Goal: Communication & Community: Answer question/provide support

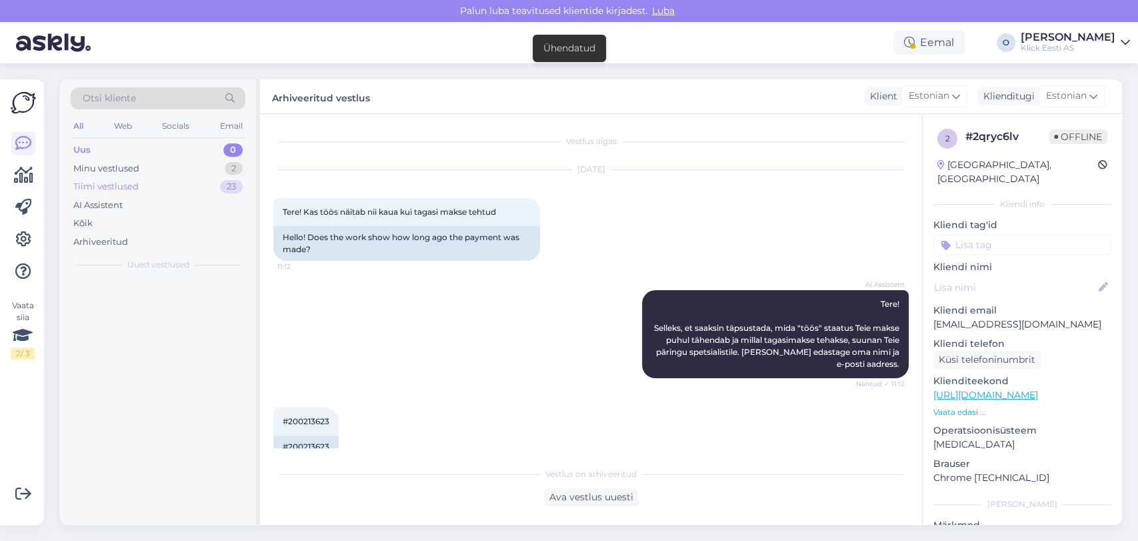
scroll to position [467, 0]
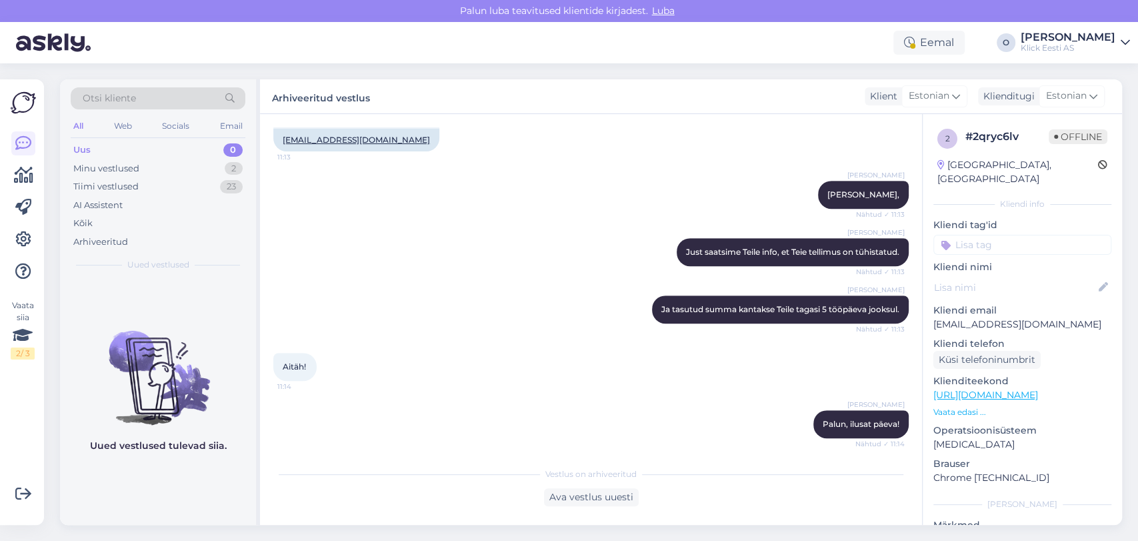
click at [163, 145] on div "Uus 0" at bounding box center [158, 150] width 175 height 19
click at [157, 171] on div "Minu vestlused 2" at bounding box center [158, 168] width 175 height 19
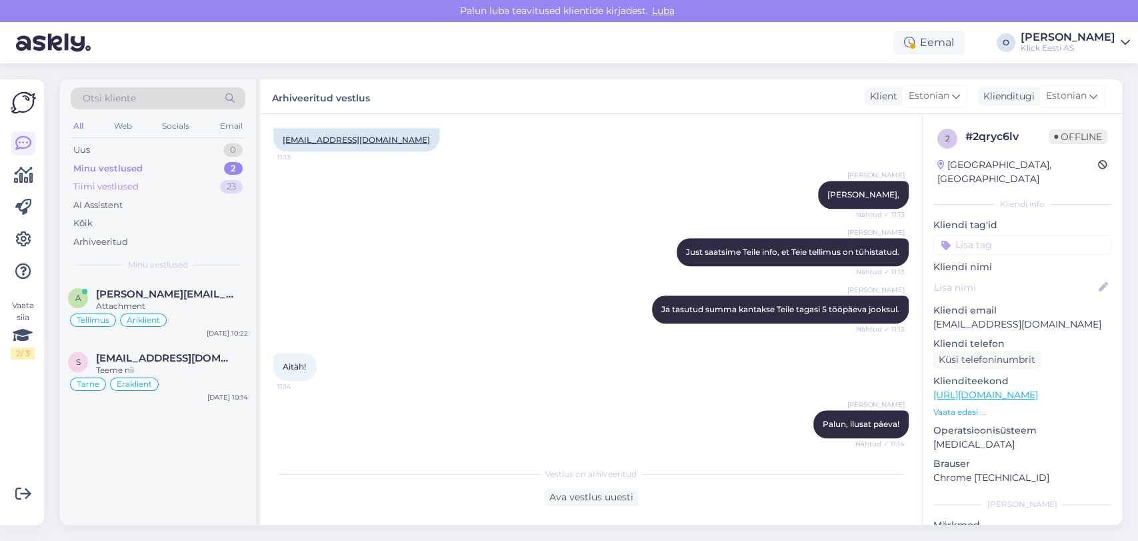
click at [155, 191] on div "Tiimi vestlused 23" at bounding box center [158, 186] width 175 height 19
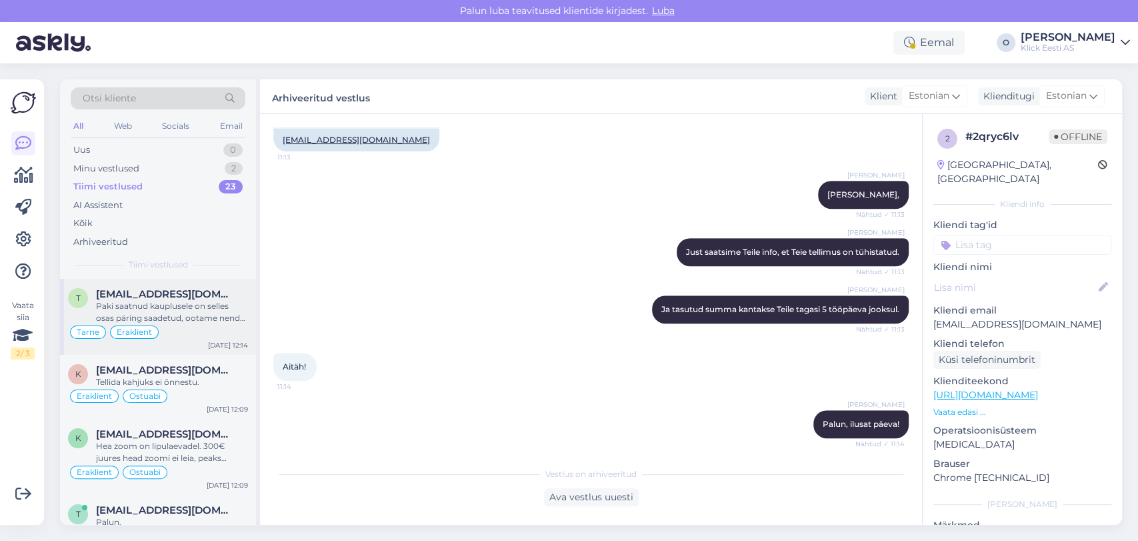
click at [139, 284] on div "t [EMAIL_ADDRESS][DOMAIN_NAME] Paki saatnud kauplusele on selles osas päring sa…" at bounding box center [158, 317] width 196 height 76
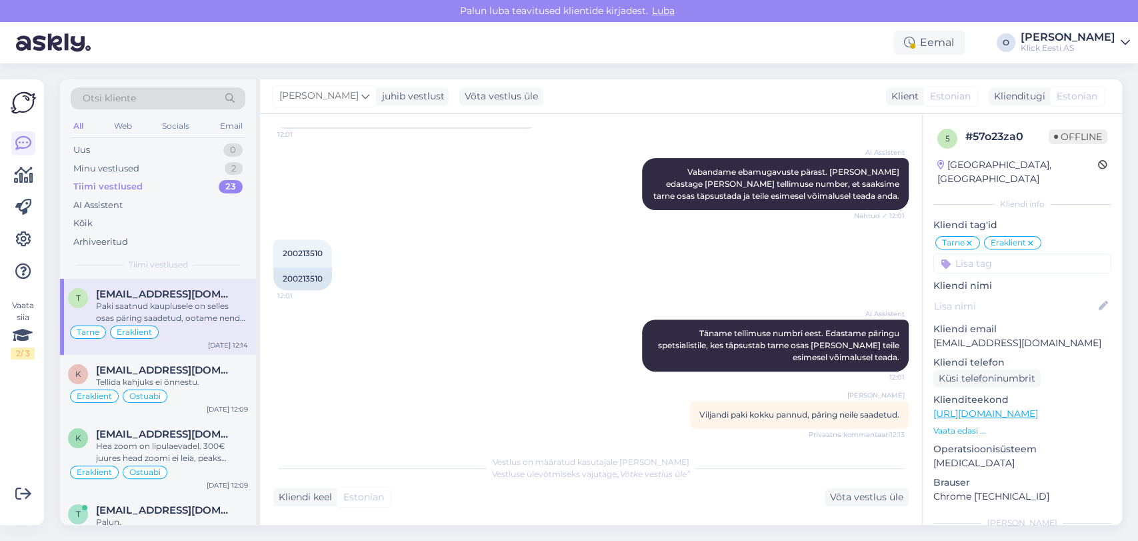
scroll to position [344, 0]
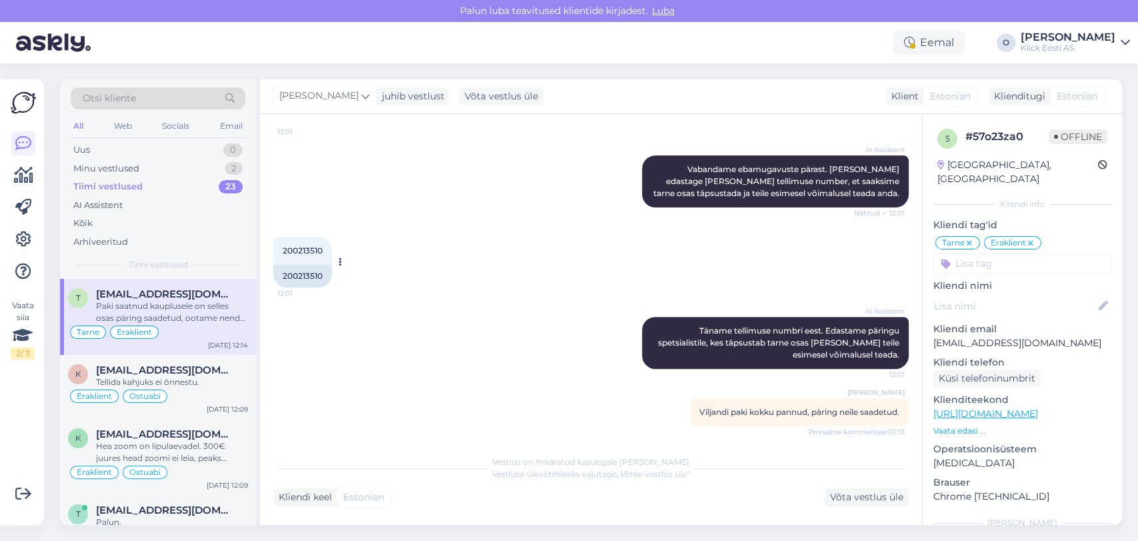
click at [294, 245] on span "200213510" at bounding box center [303, 250] width 40 height 10
copy div "200213510 12:01"
click at [139, 374] on span "[EMAIL_ADDRESS][DOMAIN_NAME]" at bounding box center [165, 370] width 139 height 12
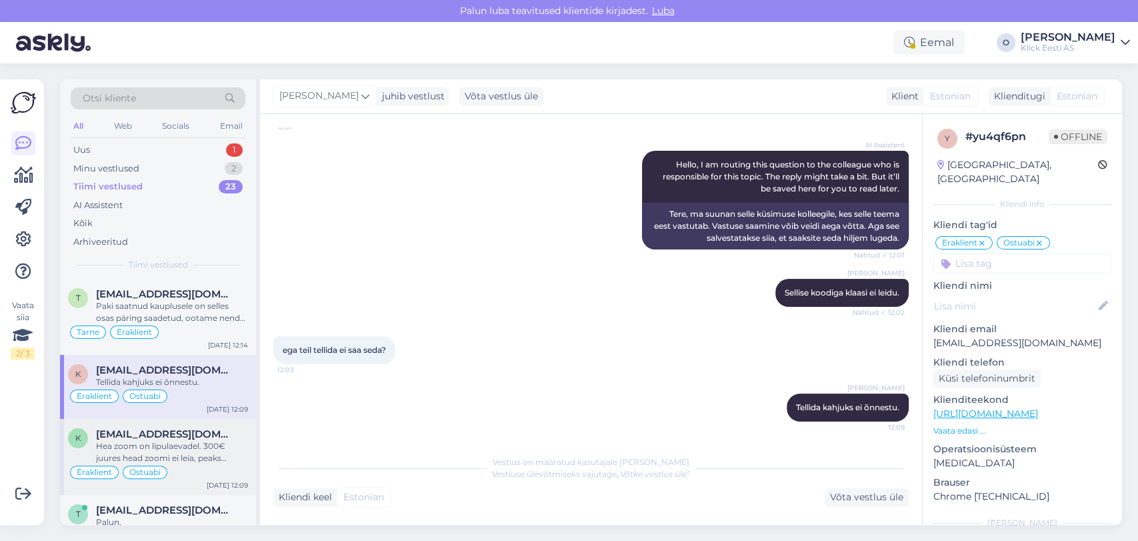
click at [149, 428] on span "[EMAIL_ADDRESS][DOMAIN_NAME]" at bounding box center [165, 434] width 139 height 12
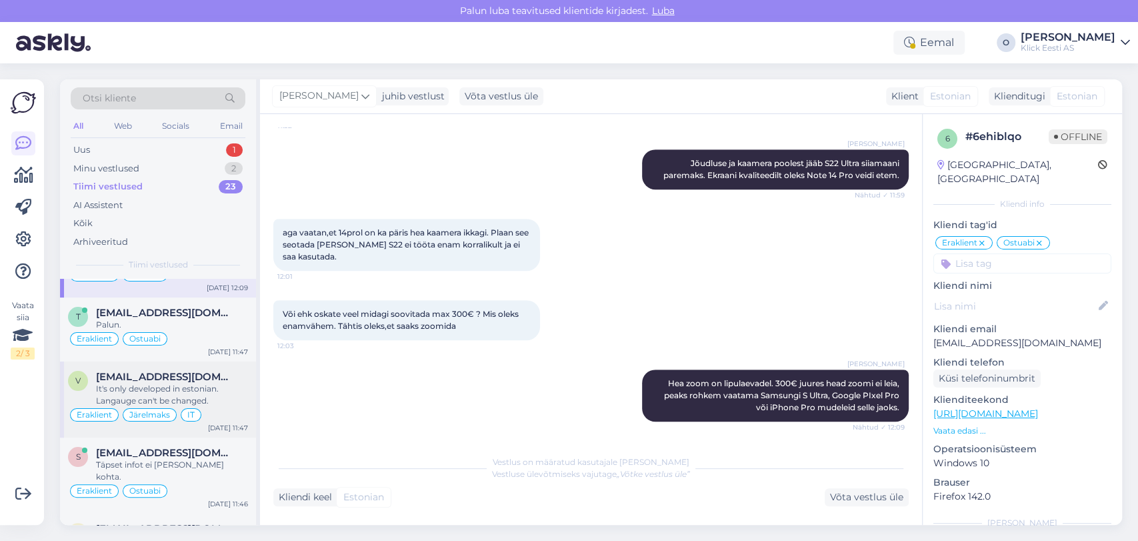
scroll to position [177, 0]
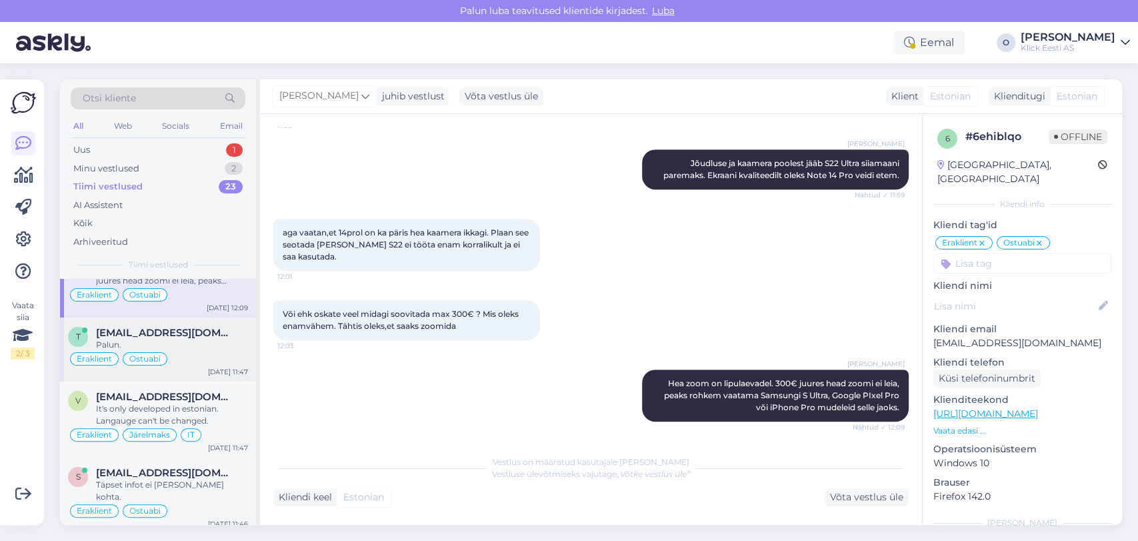
click at [139, 327] on span "[EMAIL_ADDRESS][DOMAIN_NAME]" at bounding box center [165, 333] width 139 height 12
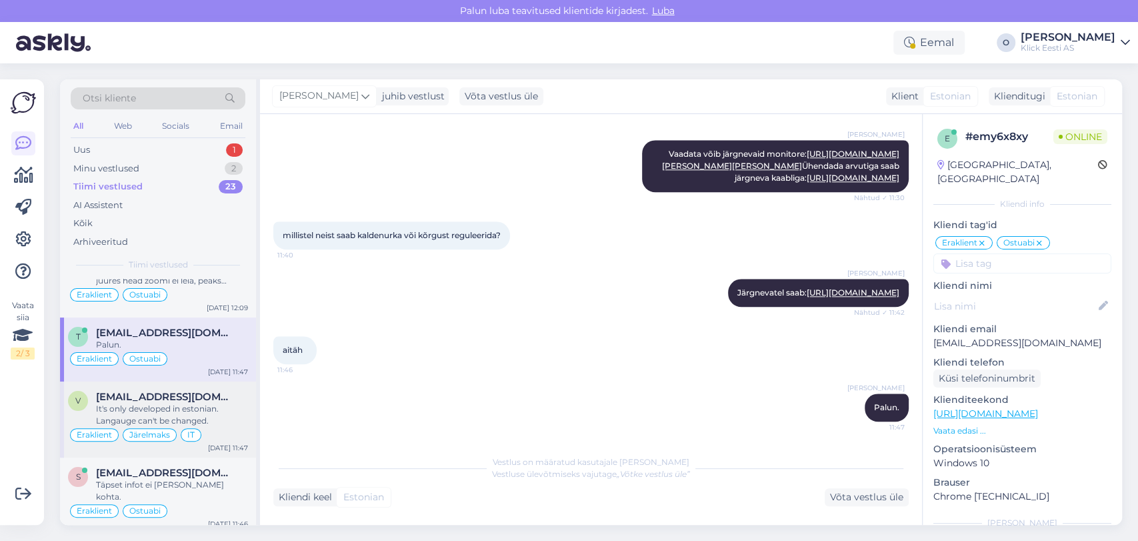
click at [131, 391] on span "[EMAIL_ADDRESS][DOMAIN_NAME]" at bounding box center [165, 397] width 139 height 12
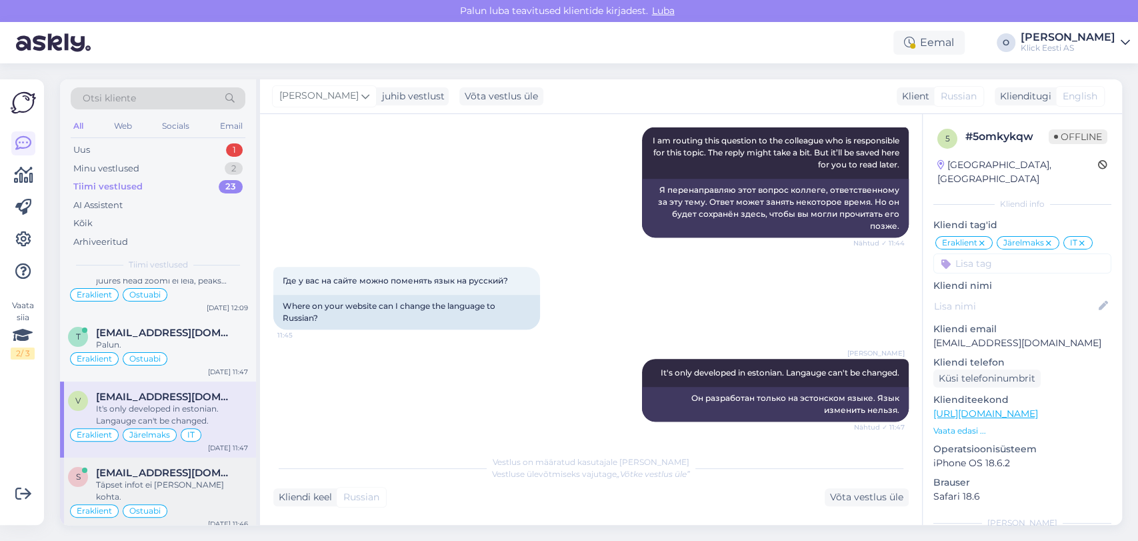
click at [144, 479] on div "Täpset infot ei [PERSON_NAME] kohta." at bounding box center [172, 491] width 152 height 24
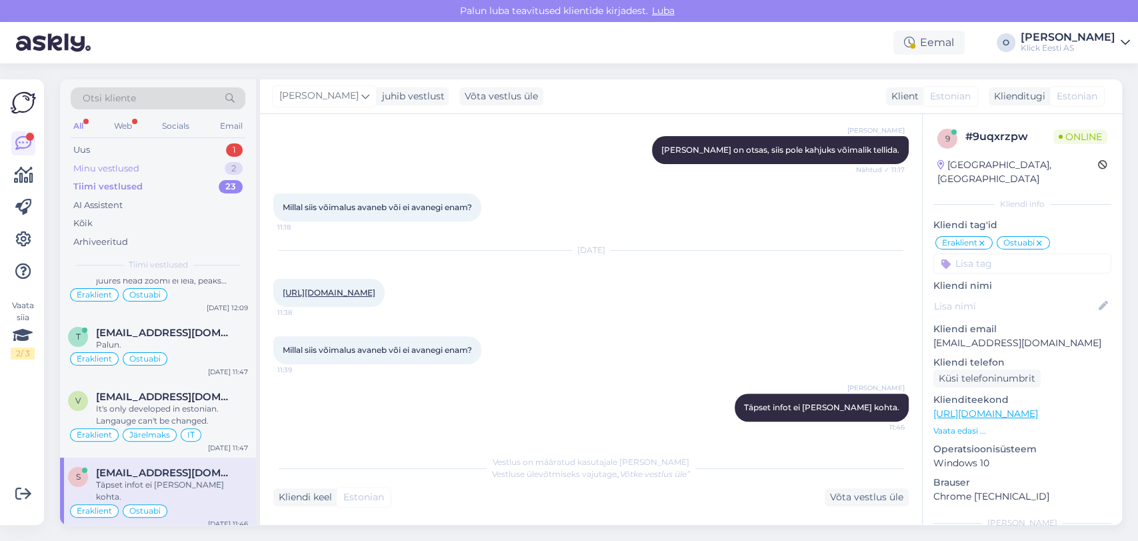
click at [162, 160] on div "Minu vestlused 2" at bounding box center [158, 168] width 175 height 19
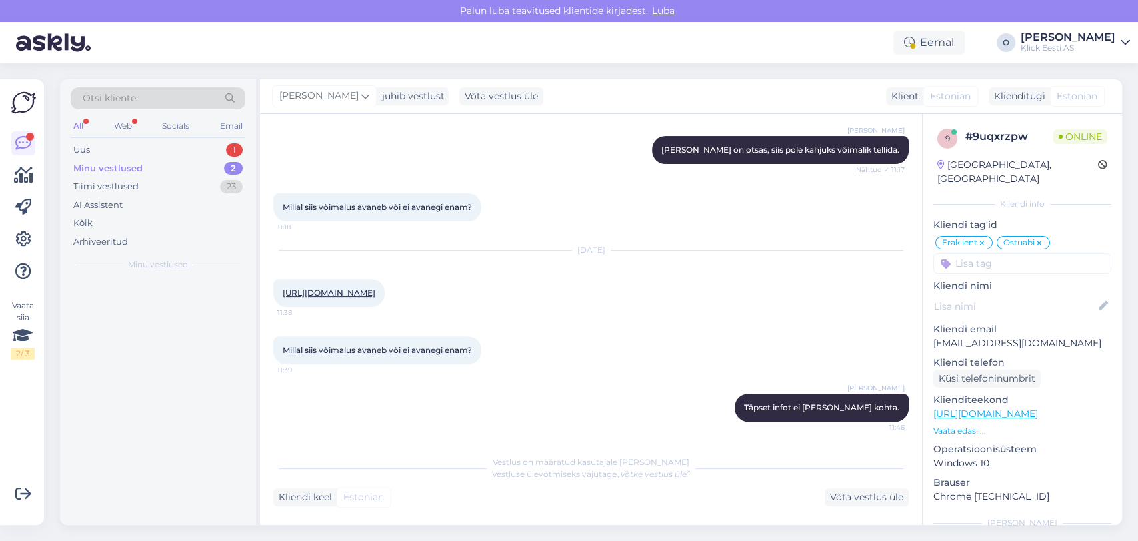
scroll to position [0, 0]
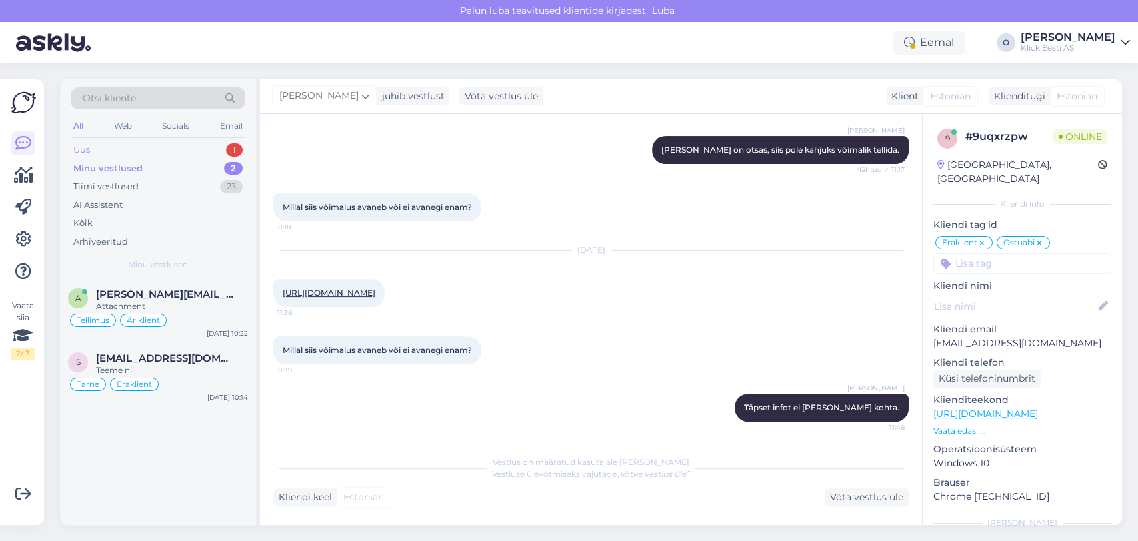
click at [151, 143] on div "Uus 1" at bounding box center [158, 150] width 175 height 19
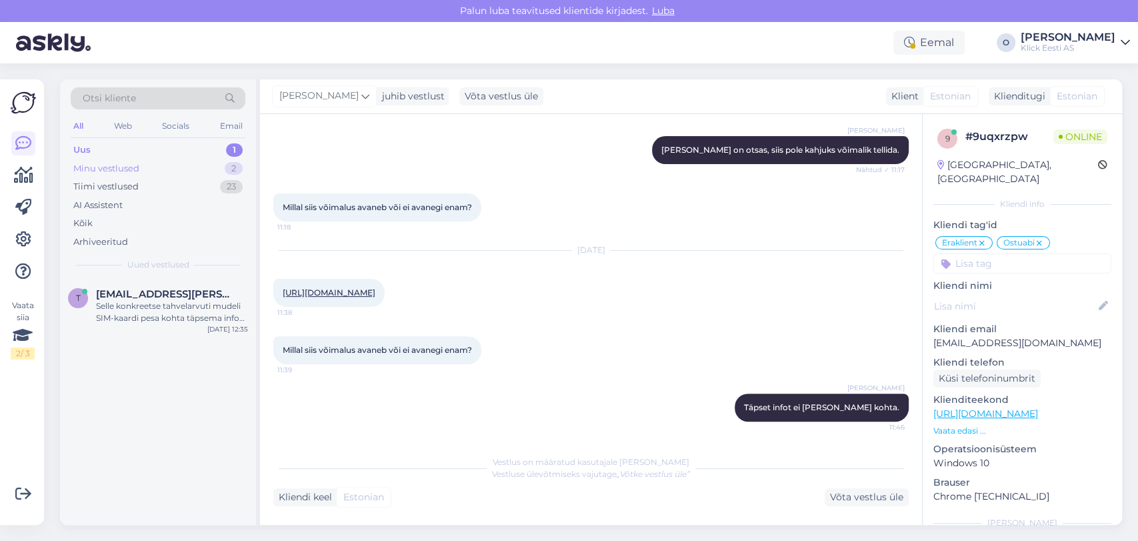
click at [128, 164] on div "Minu vestlused" at bounding box center [106, 168] width 66 height 13
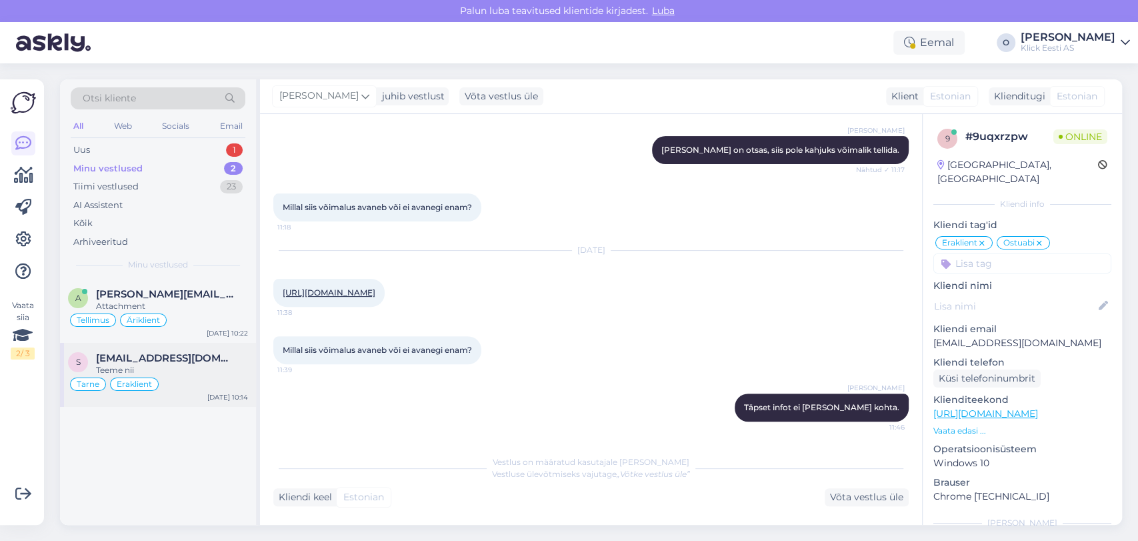
click at [121, 365] on div "Teeme nii" at bounding box center [172, 370] width 152 height 12
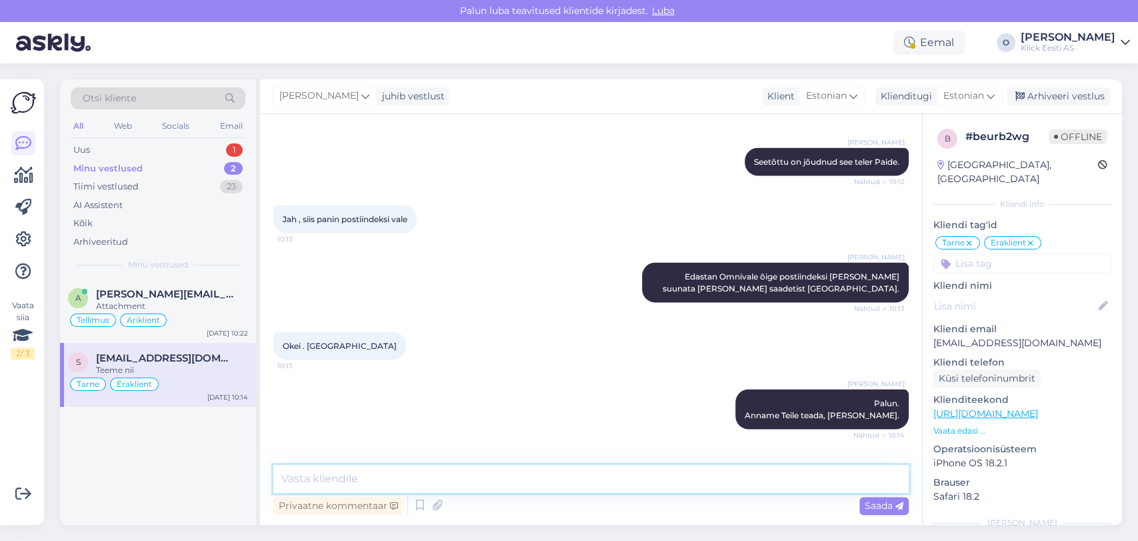
click at [356, 484] on textarea at bounding box center [590, 479] width 635 height 28
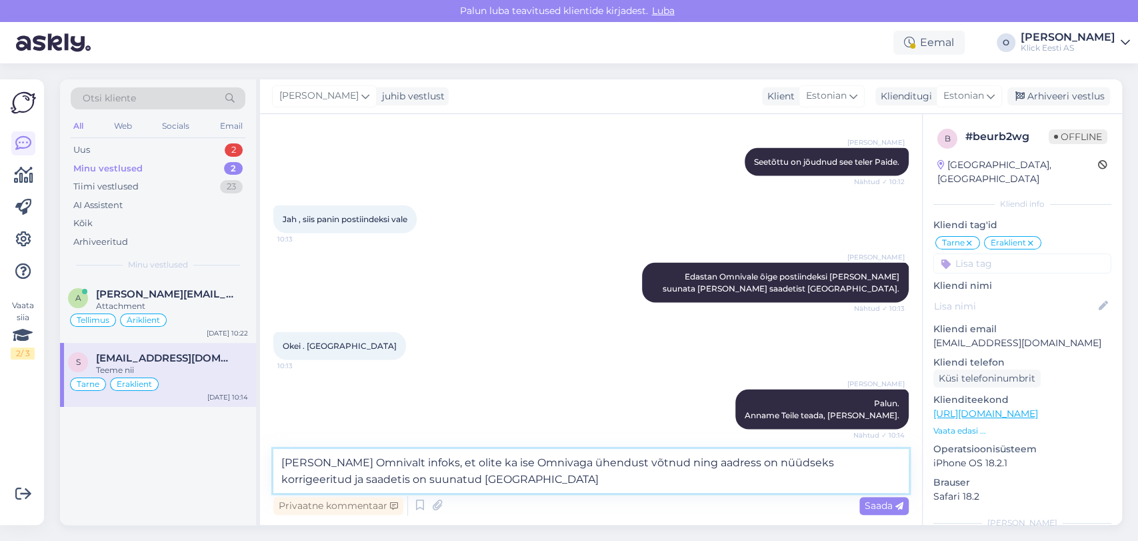
type textarea "[PERSON_NAME] Omnivalt infoks, et olite ka ise Omnivaga ühendust võtnud ning aa…"
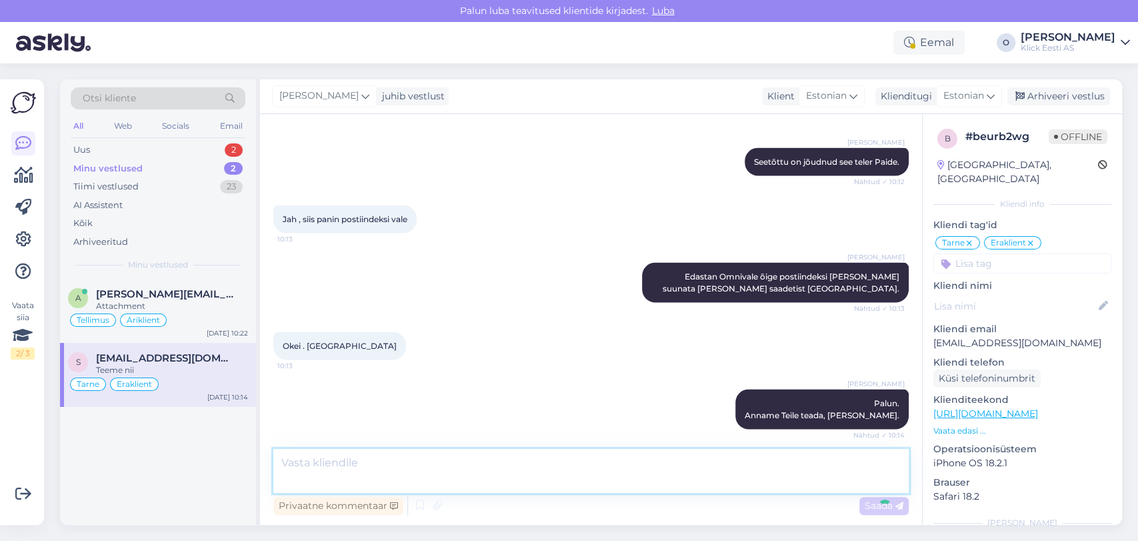
scroll to position [1872, 0]
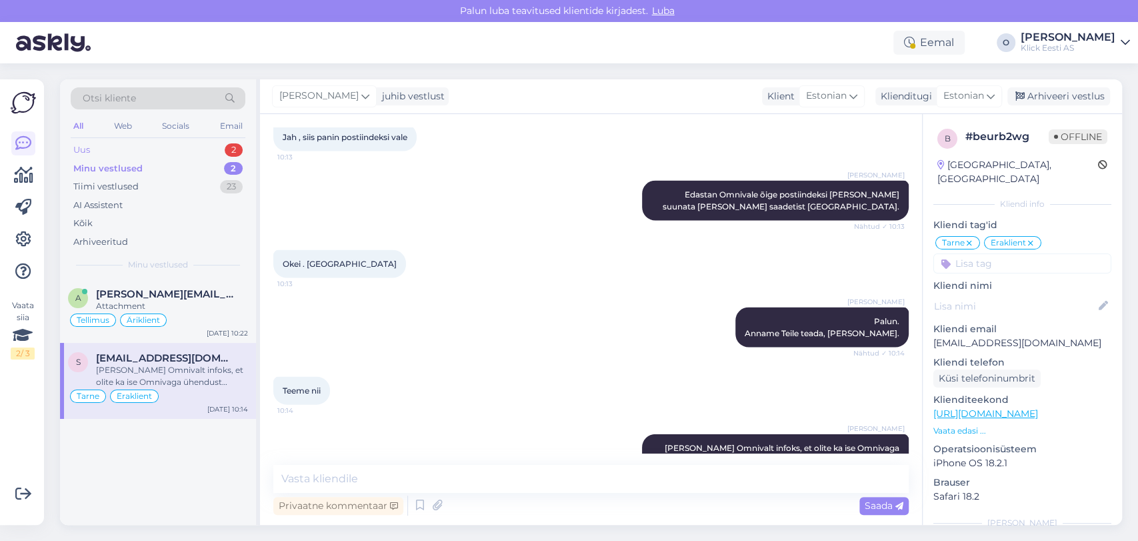
click at [130, 144] on div "Uus 2" at bounding box center [158, 150] width 175 height 19
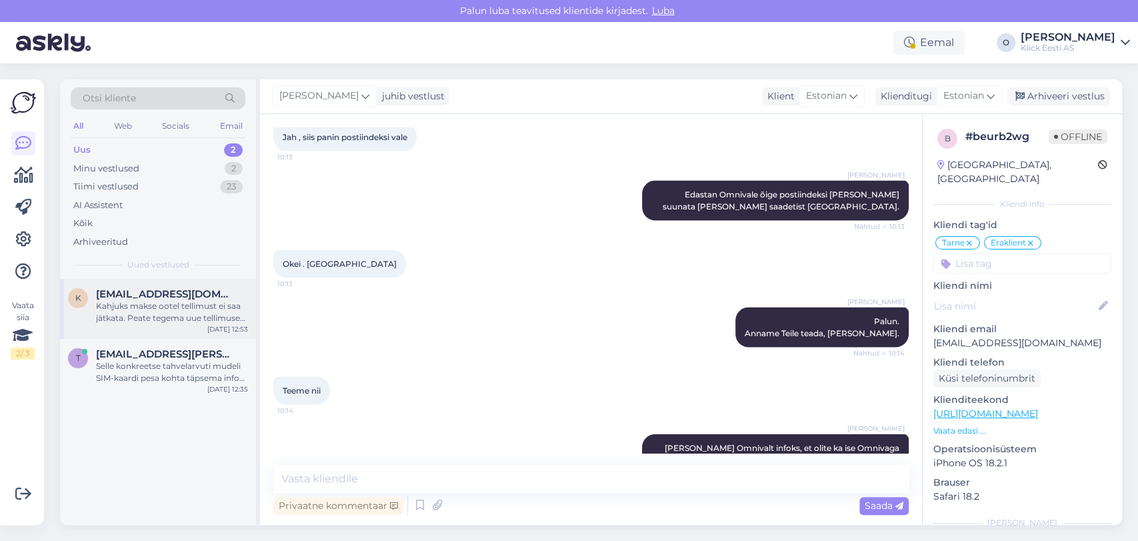
click at [132, 295] on span "[EMAIL_ADDRESS][DOMAIN_NAME]" at bounding box center [165, 294] width 139 height 12
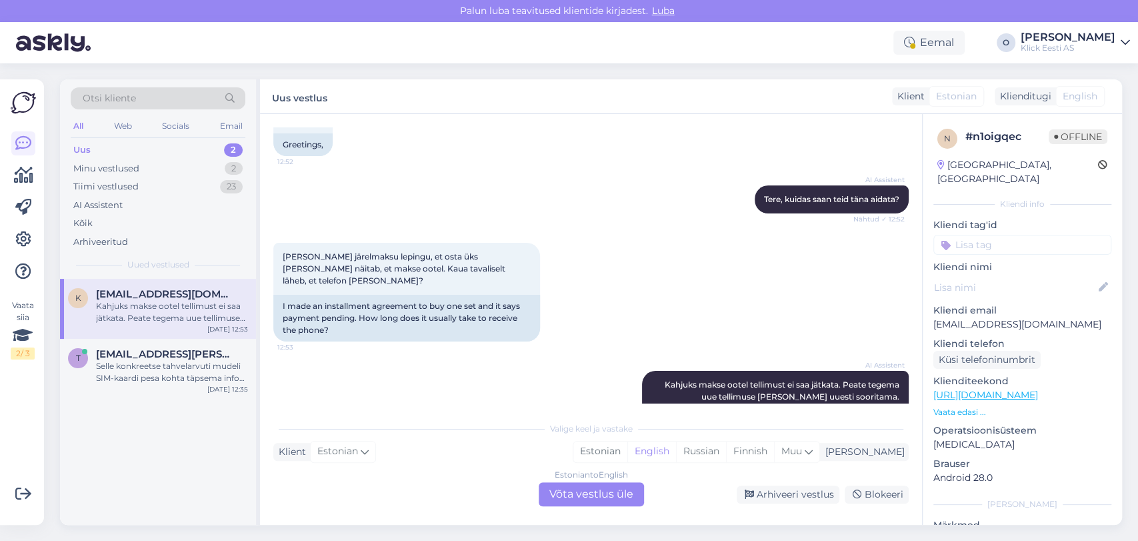
scroll to position [163, 0]
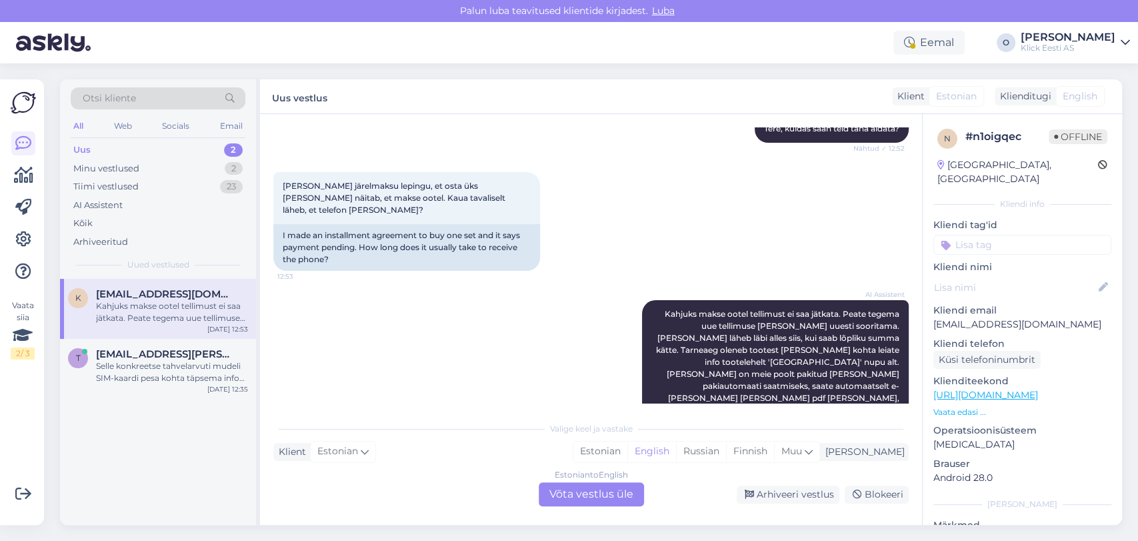
click at [594, 495] on div "Estonian to English Võta vestlus üle" at bounding box center [591, 494] width 105 height 24
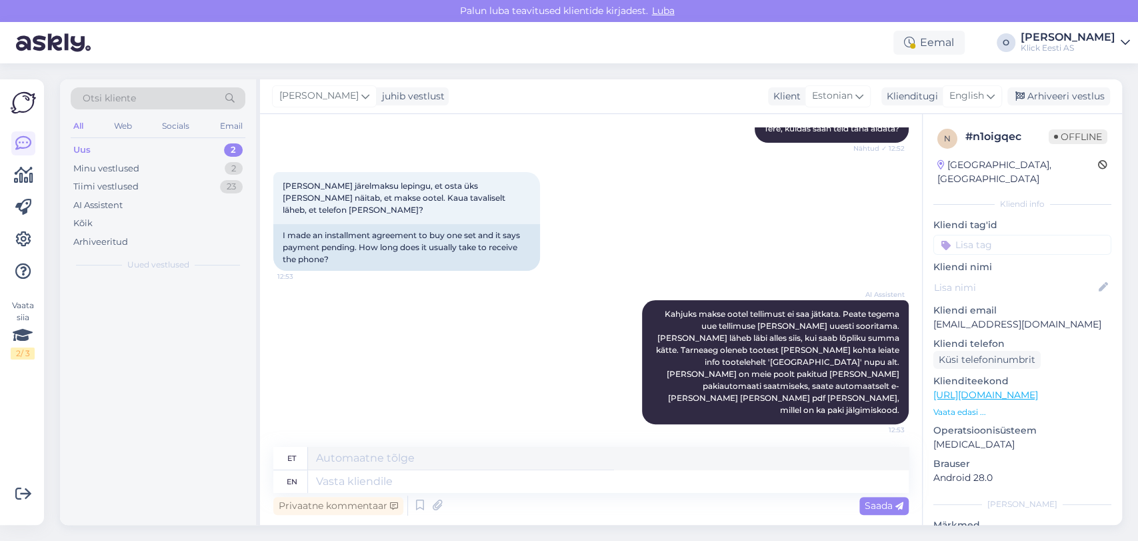
scroll to position [131, 0]
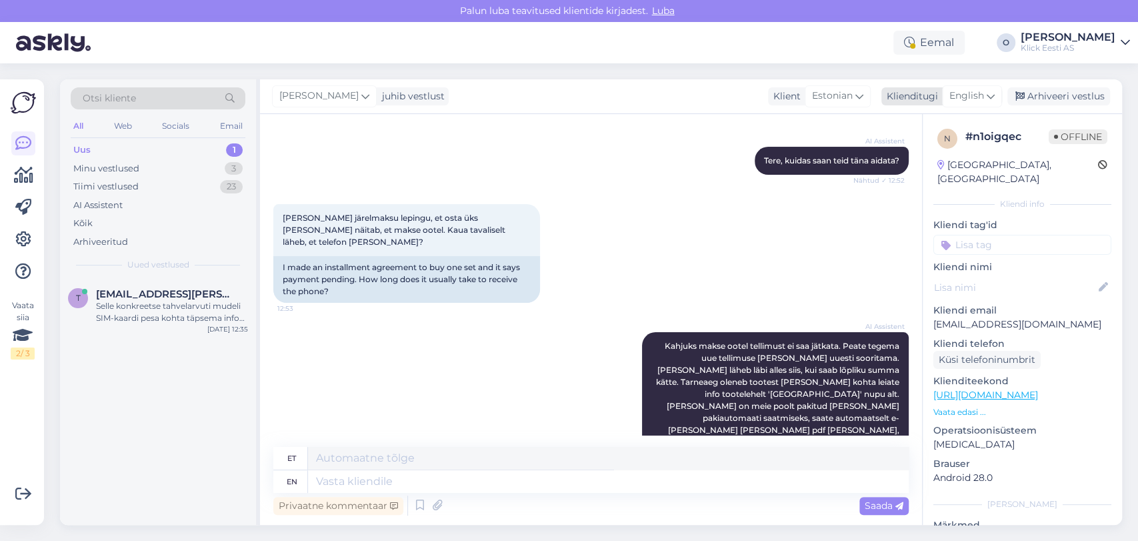
click at [952, 92] on span "English" at bounding box center [967, 96] width 35 height 15
drag, startPoint x: 908, startPoint y: 167, endPoint x: 902, endPoint y: 157, distance: 12.0
click at [902, 157] on ul "Estonian" at bounding box center [942, 155] width 147 height 32
click at [902, 157] on link "Estonian" at bounding box center [942, 155] width 147 height 21
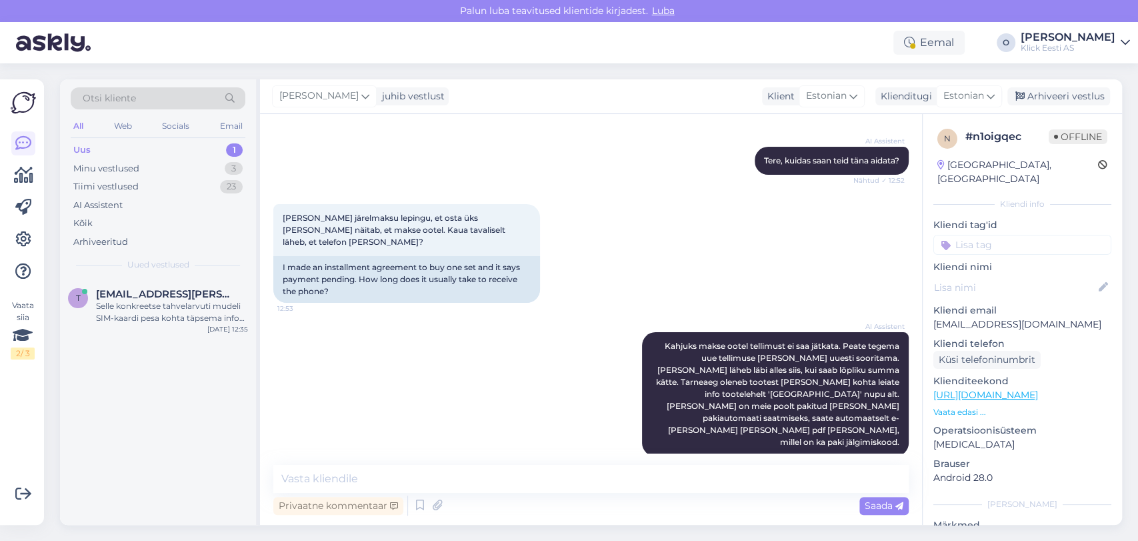
scroll to position [113, 0]
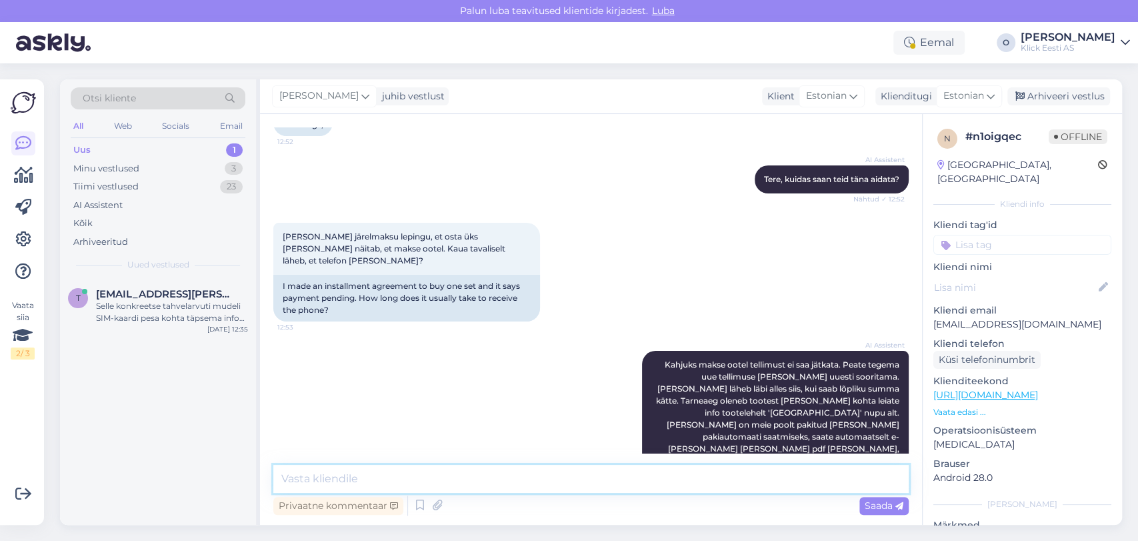
click at [405, 487] on textarea at bounding box center [590, 479] width 635 height 28
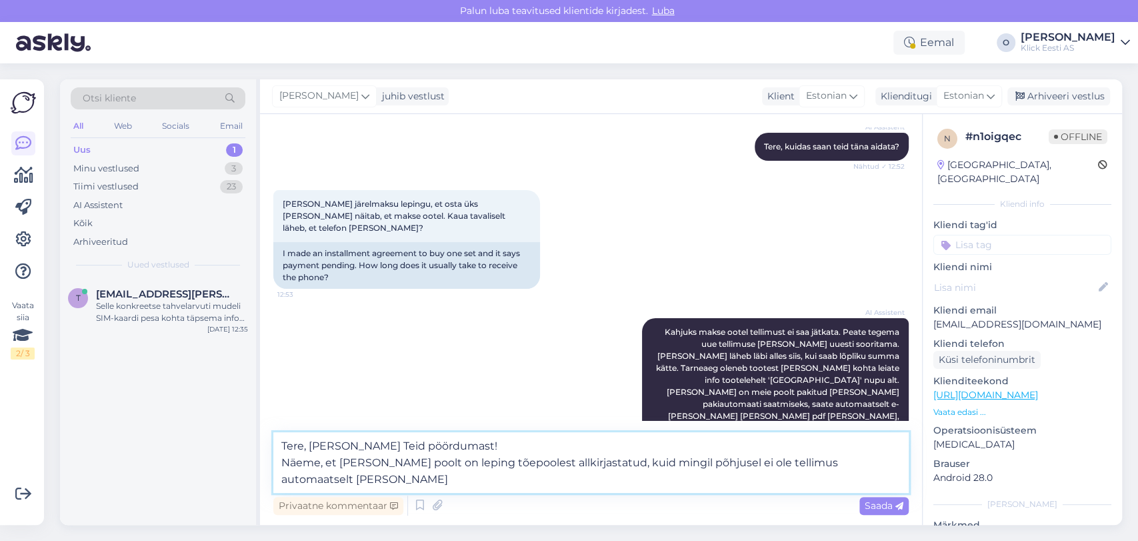
scroll to position [163, 0]
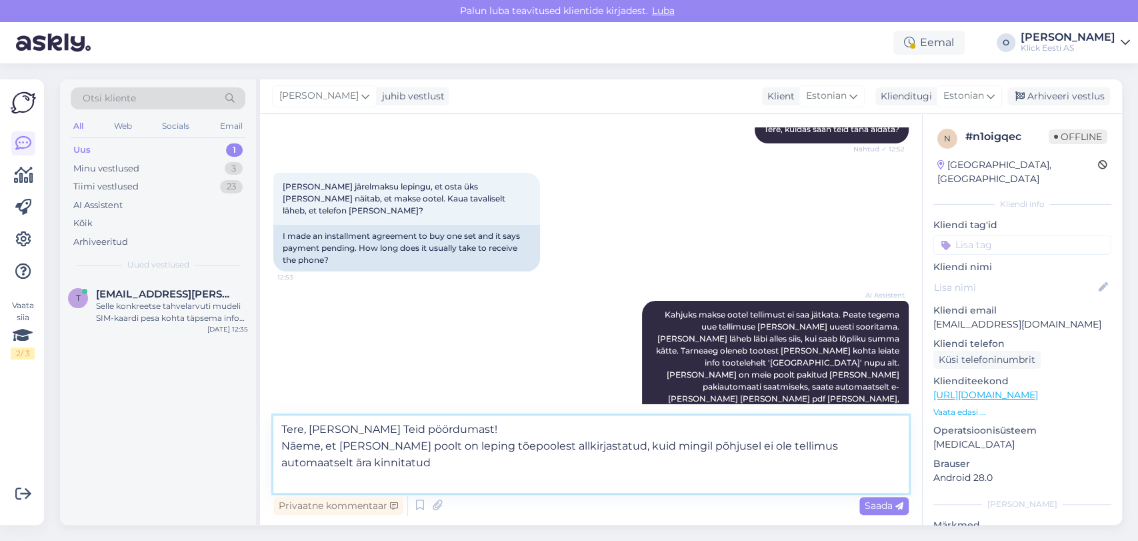
type textarea "Tere, [PERSON_NAME] Teid pöördumast! Näeme, et [PERSON_NAME] poolt on leping tõ…"
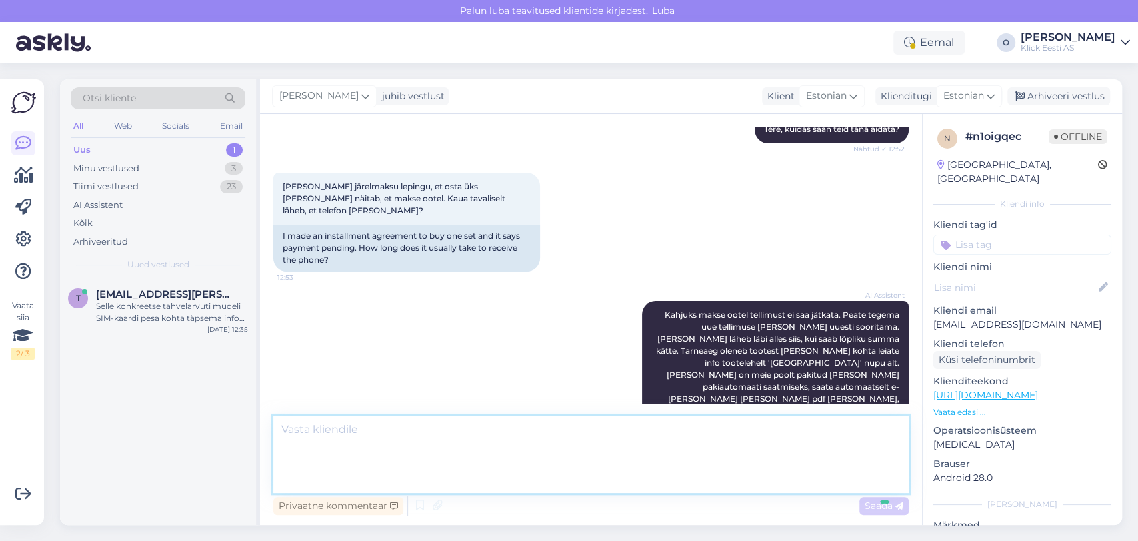
scroll to position [207, 0]
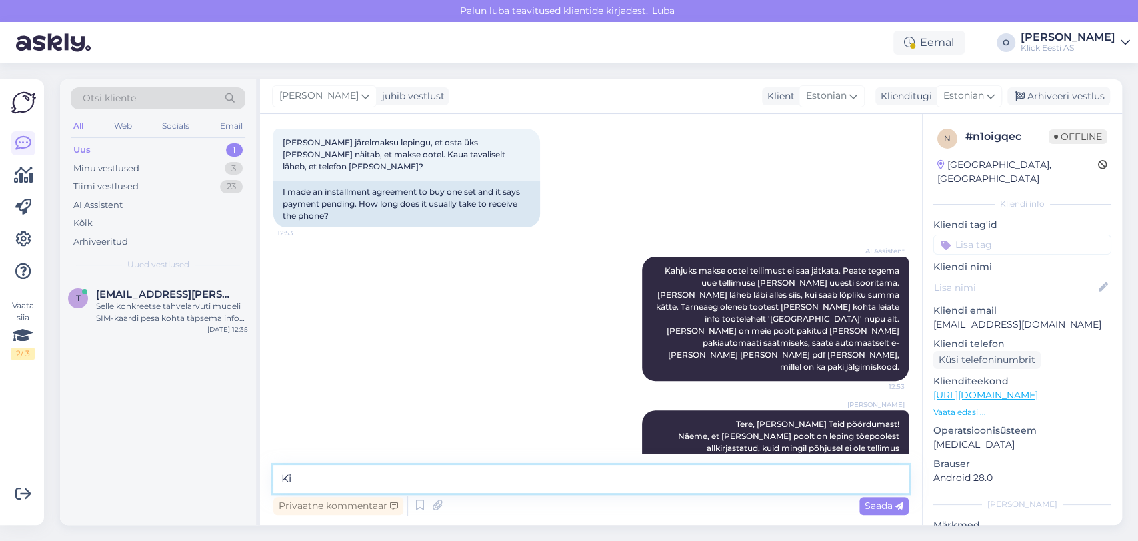
type textarea "K"
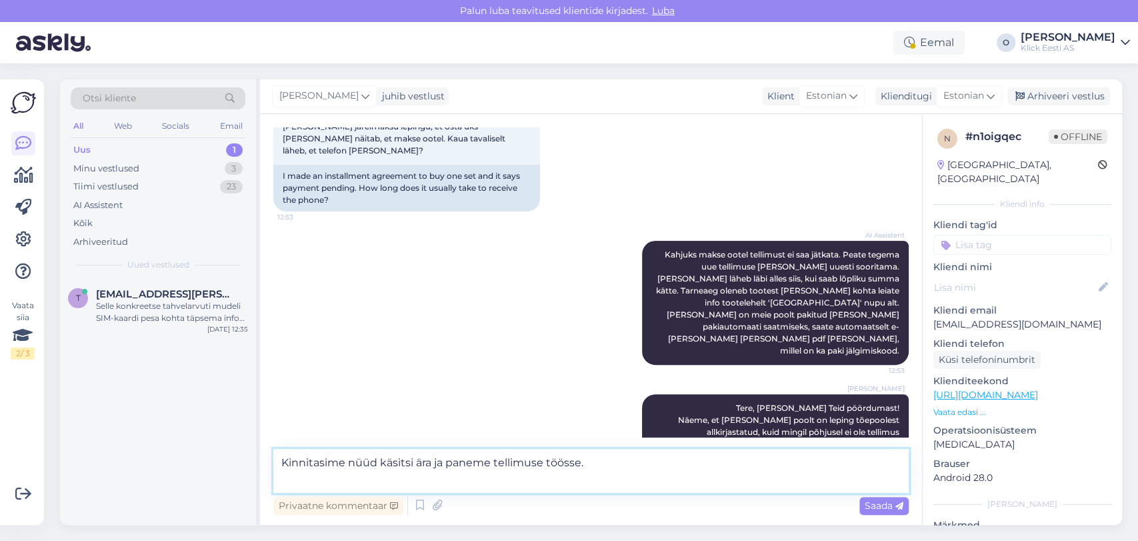
type textarea "Kinnitasime nüüd käsitsi ära ja paneme tellimuse töösse."
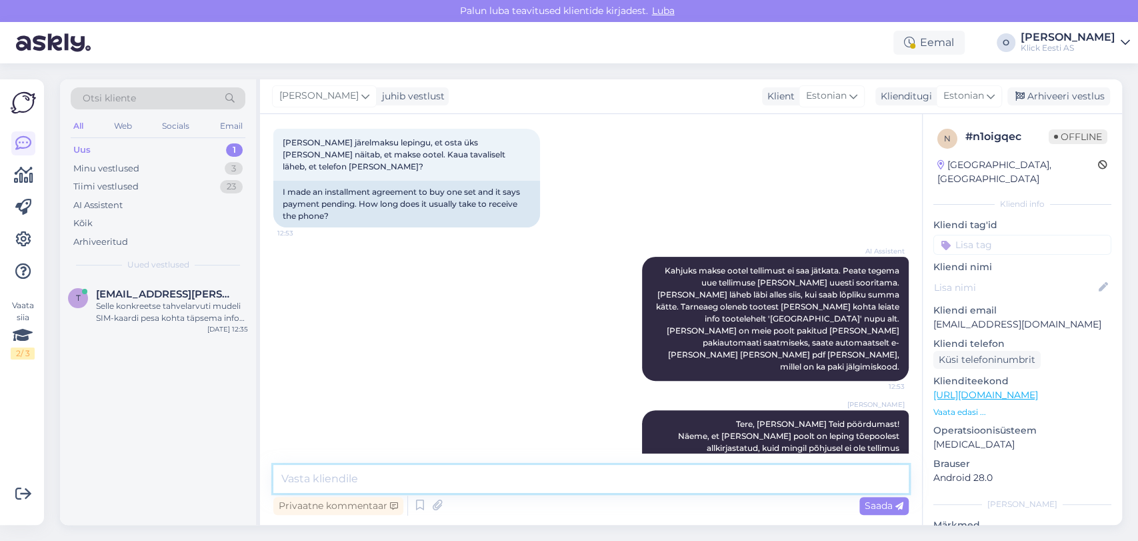
scroll to position [264, 0]
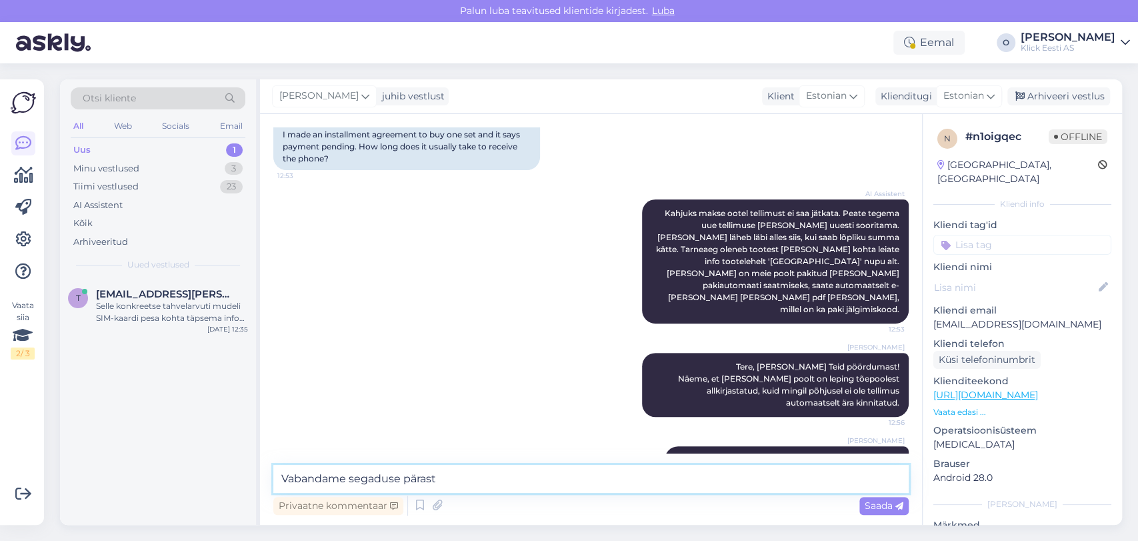
type textarea "Vabandame segaduse pärast!"
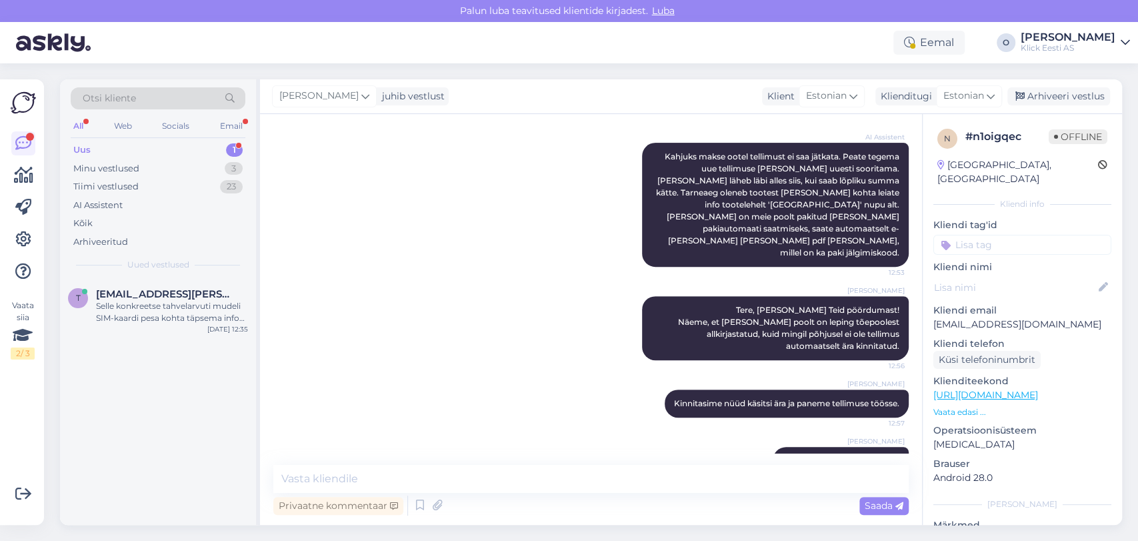
click at [133, 156] on div "Uus 1" at bounding box center [158, 150] width 175 height 19
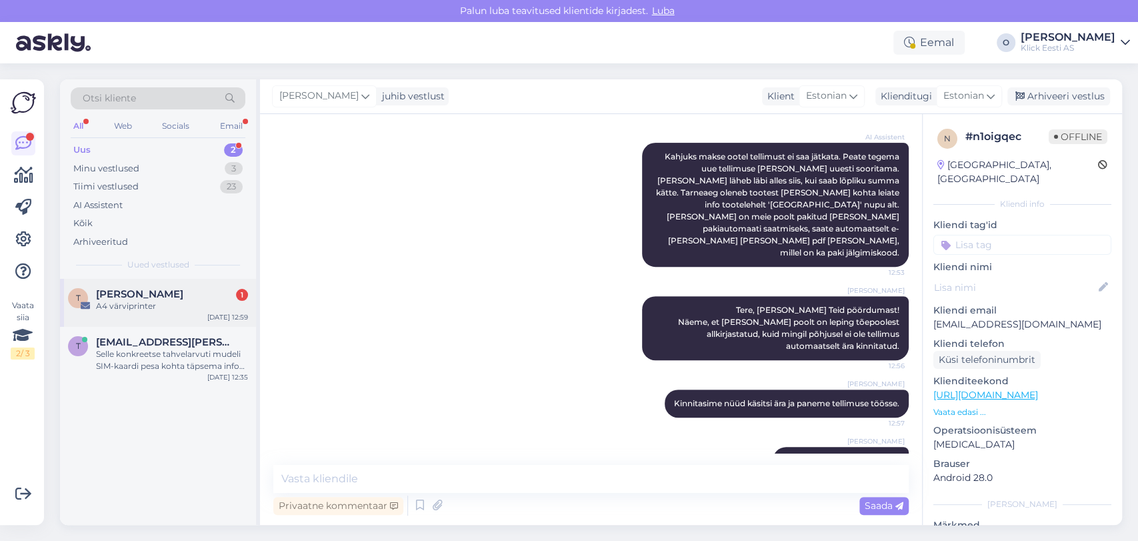
click at [126, 293] on span "[PERSON_NAME]" at bounding box center [139, 294] width 87 height 12
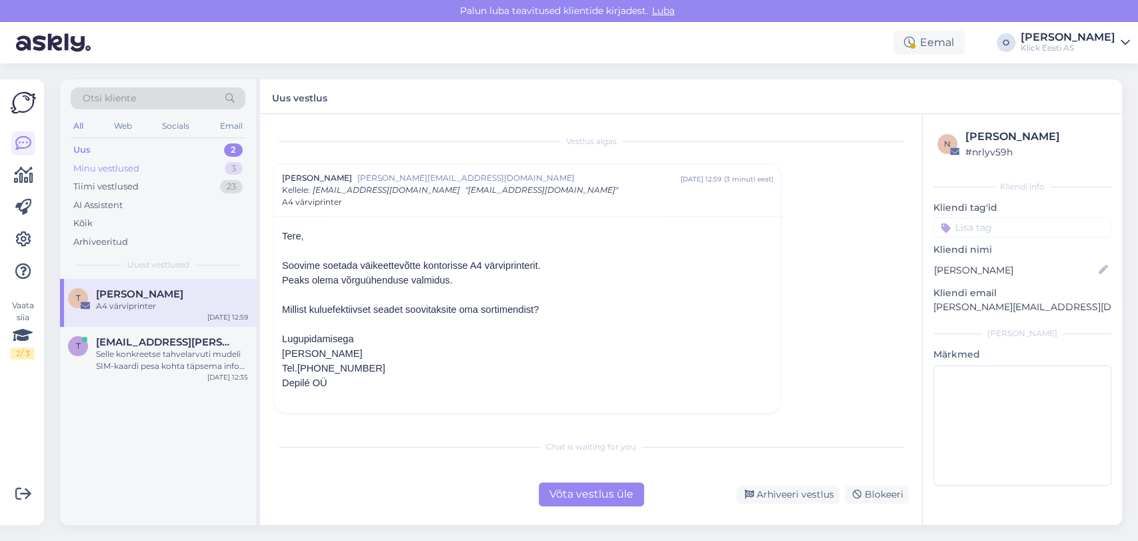
click at [139, 173] on div "Minu vestlused 3" at bounding box center [158, 168] width 175 height 19
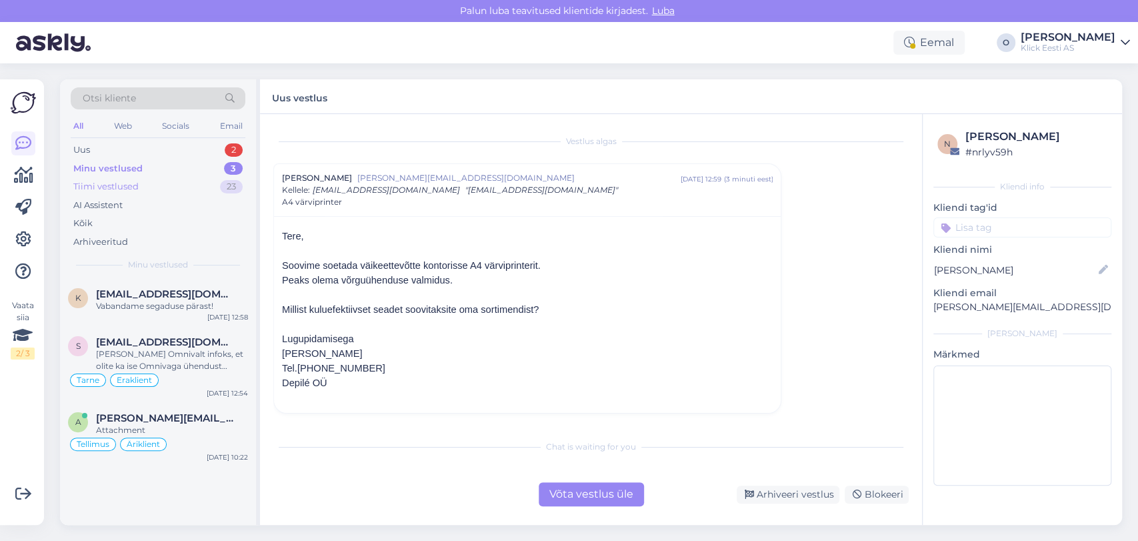
click at [145, 181] on div "Tiimi vestlused 23" at bounding box center [158, 186] width 175 height 19
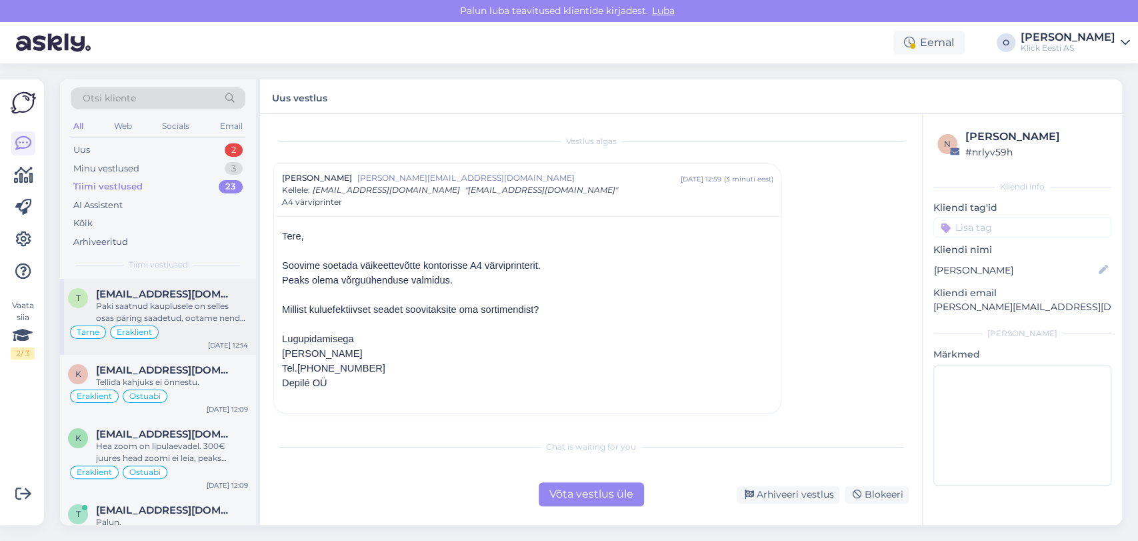
click at [141, 293] on span "[EMAIL_ADDRESS][DOMAIN_NAME]" at bounding box center [165, 294] width 139 height 12
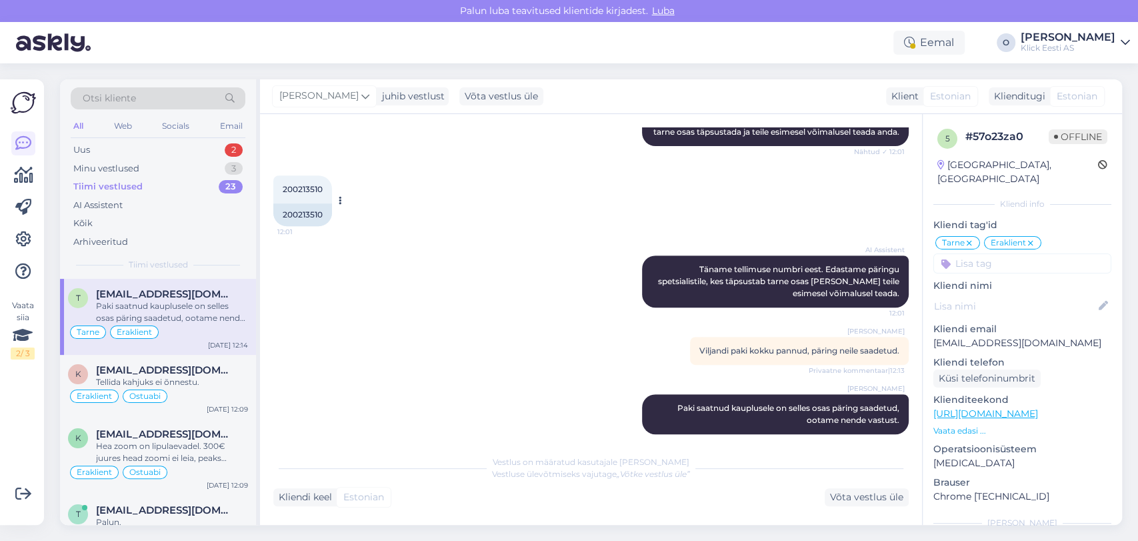
click at [300, 184] on span "200213510" at bounding box center [303, 189] width 40 height 10
copy div "200213510 12:01"
click at [882, 489] on div "Võta vestlus üle" at bounding box center [867, 497] width 84 height 18
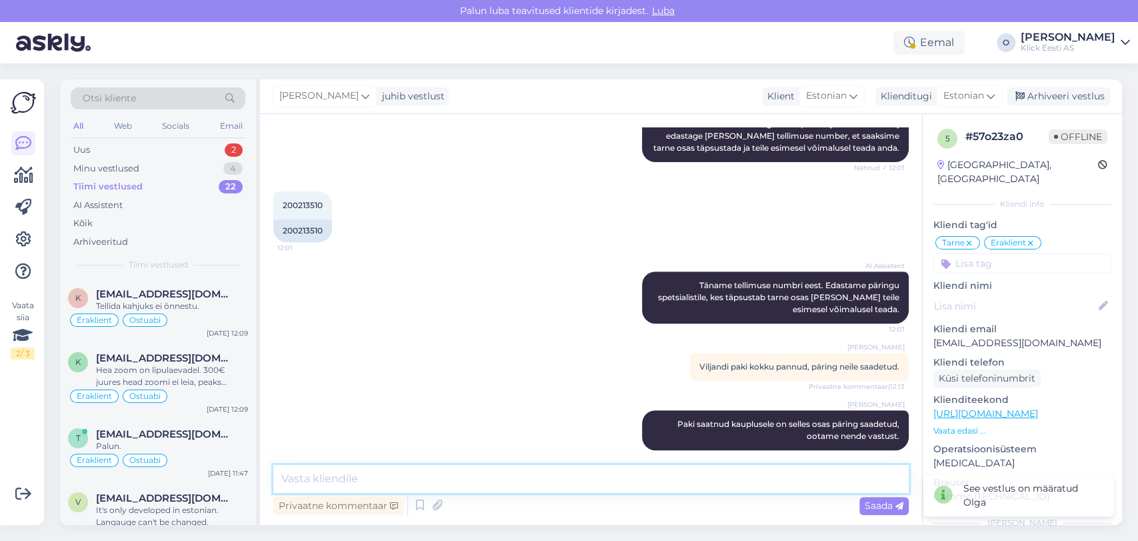
click at [522, 477] on textarea at bounding box center [590, 479] width 635 height 28
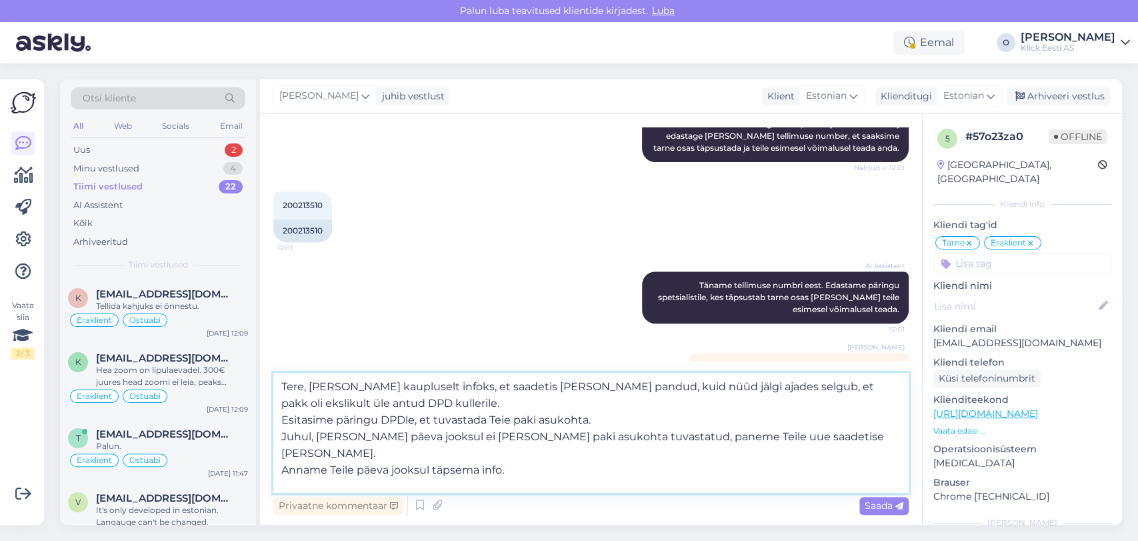
scroll to position [17, 0]
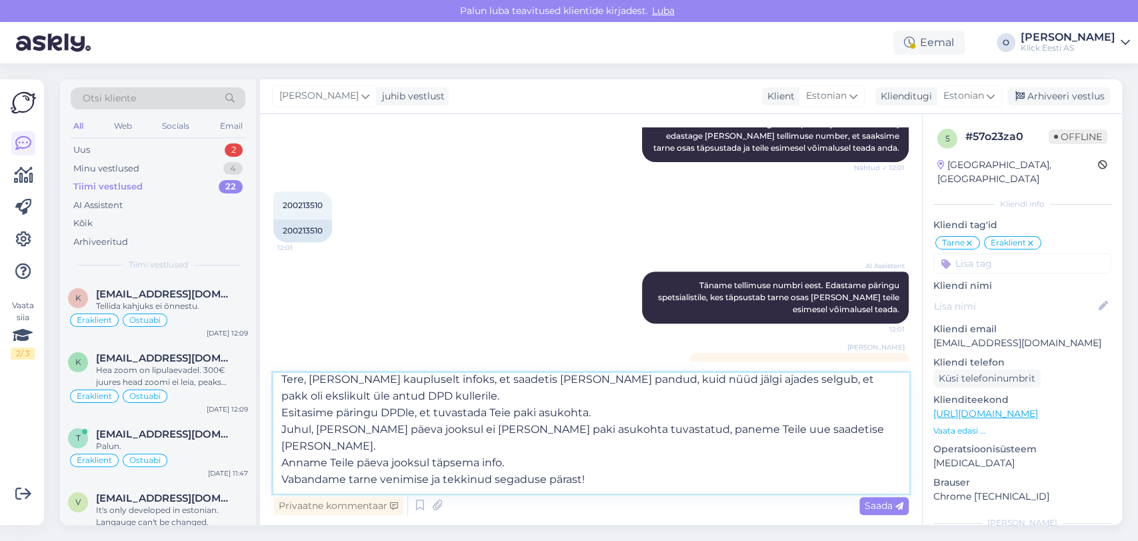
click at [462, 489] on textarea "Tere, [PERSON_NAME] kaupluselt infoks, et saadetis [PERSON_NAME] pandud, kuid n…" at bounding box center [590, 433] width 635 height 120
type textarea "Tere, [PERSON_NAME] kaupluselt infoks, et saadetis [PERSON_NAME] pandud, kuid n…"
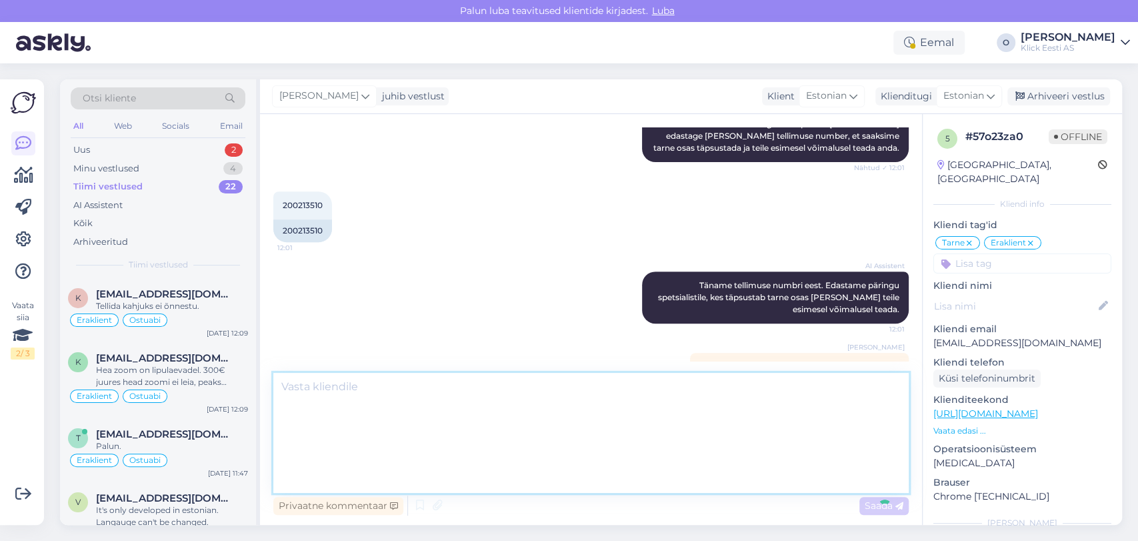
scroll to position [0, 0]
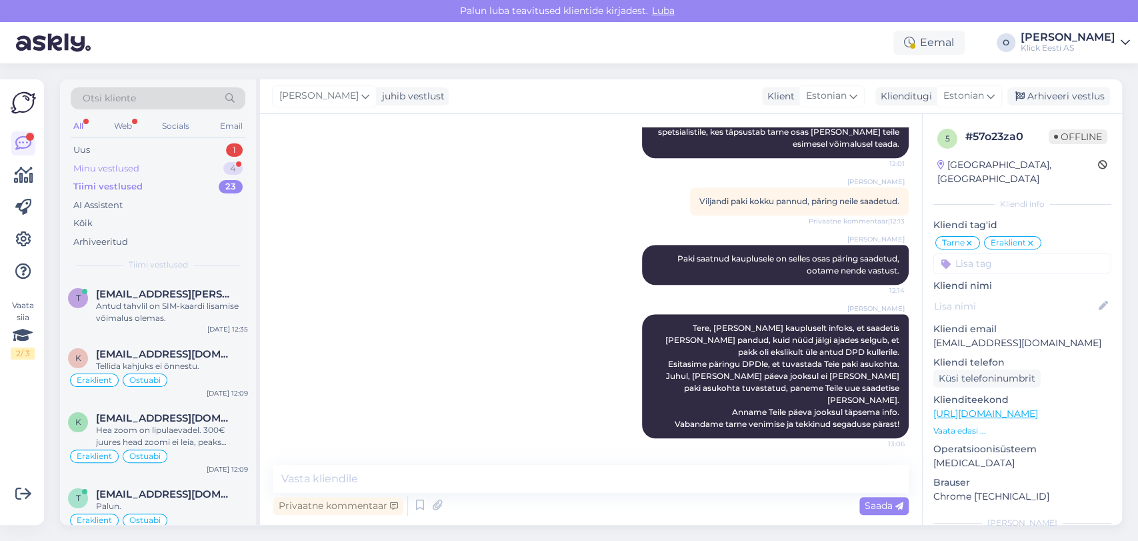
click at [180, 166] on div "Minu vestlused 4" at bounding box center [158, 168] width 175 height 19
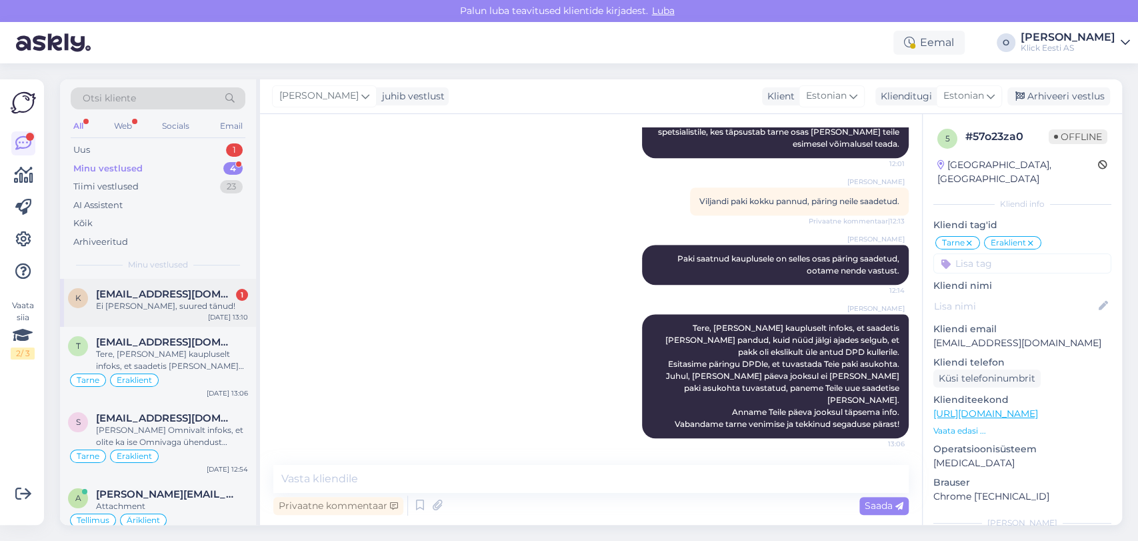
click at [155, 314] on div "k [EMAIL_ADDRESS][DOMAIN_NAME] 1 Ei [PERSON_NAME], suured tänud! [DATE] 13:10" at bounding box center [158, 303] width 196 height 48
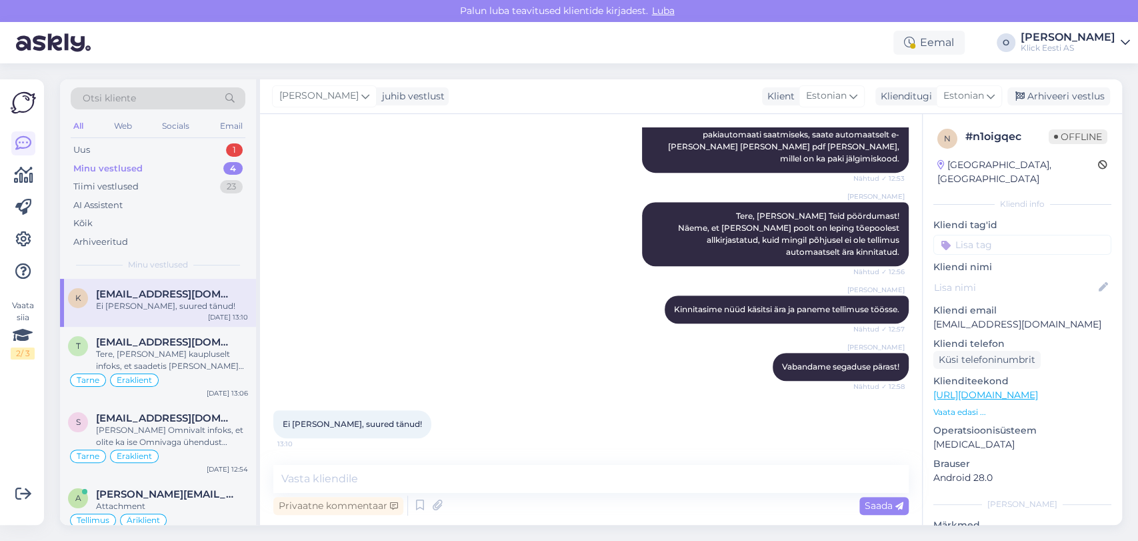
scroll to position [379, 0]
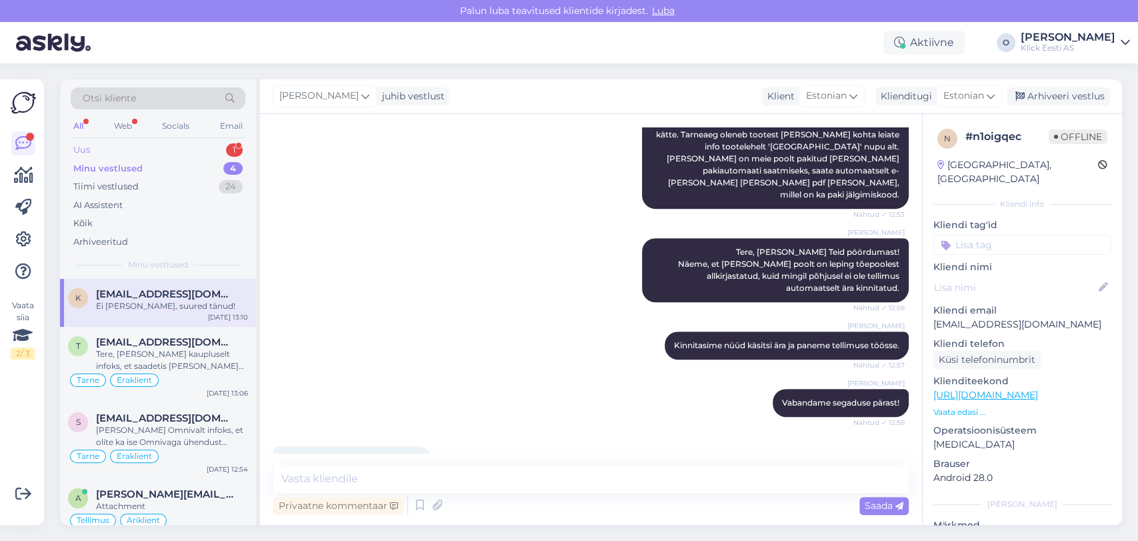
click at [131, 141] on div "Uus 1" at bounding box center [158, 150] width 175 height 19
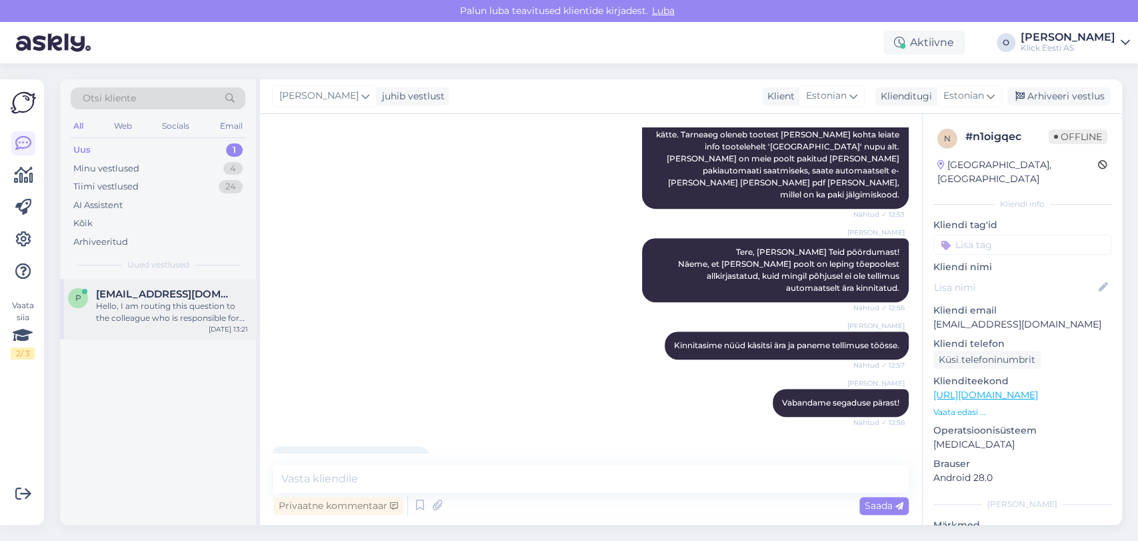
click at [133, 291] on span "[EMAIL_ADDRESS][DOMAIN_NAME]" at bounding box center [165, 294] width 139 height 12
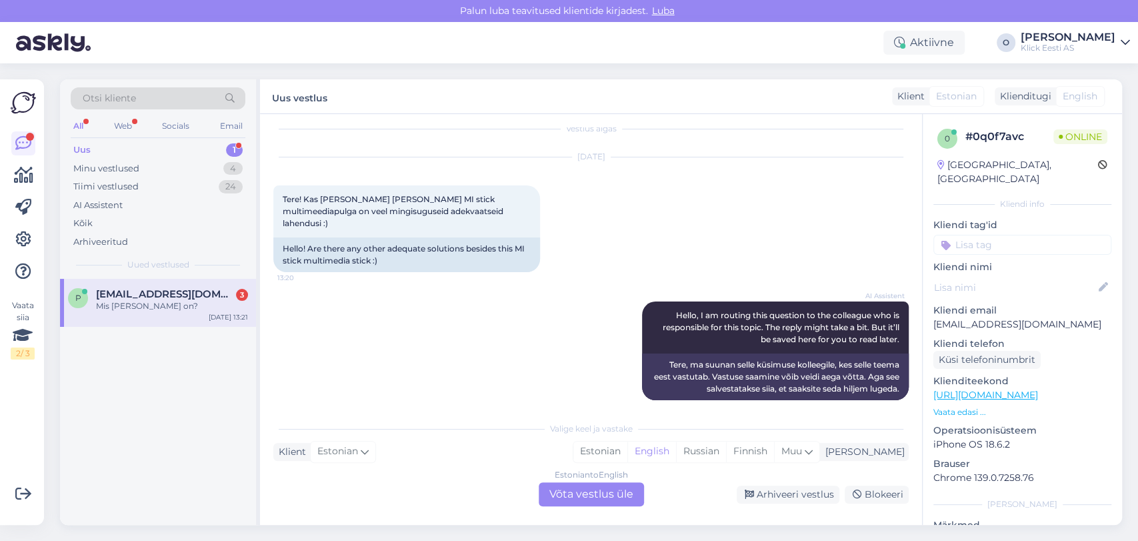
scroll to position [277, 0]
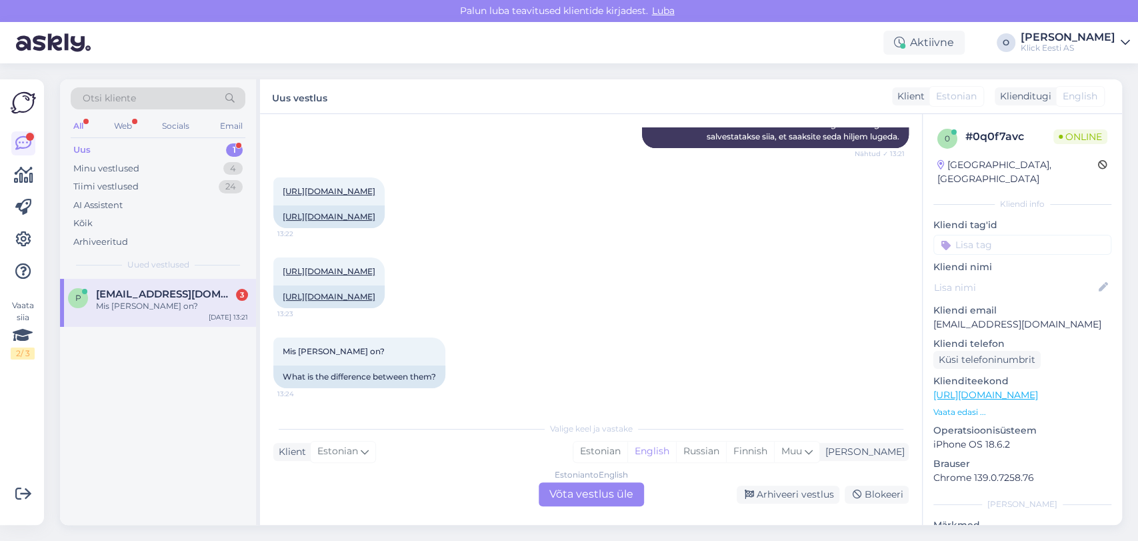
click at [161, 299] on span "[EMAIL_ADDRESS][DOMAIN_NAME]" at bounding box center [165, 294] width 139 height 12
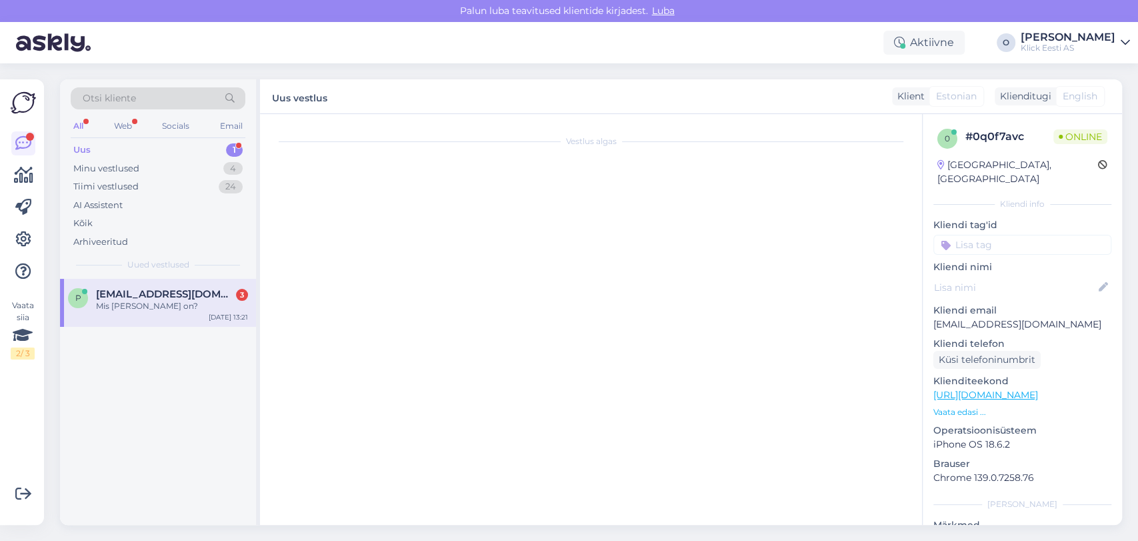
scroll to position [0, 0]
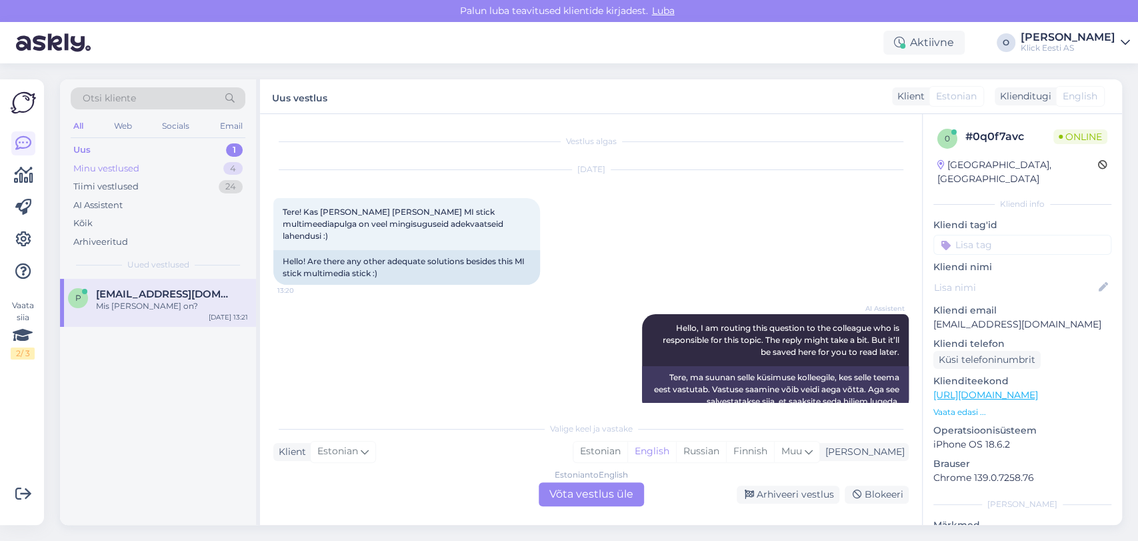
click at [177, 165] on div "Minu vestlused 4" at bounding box center [158, 168] width 175 height 19
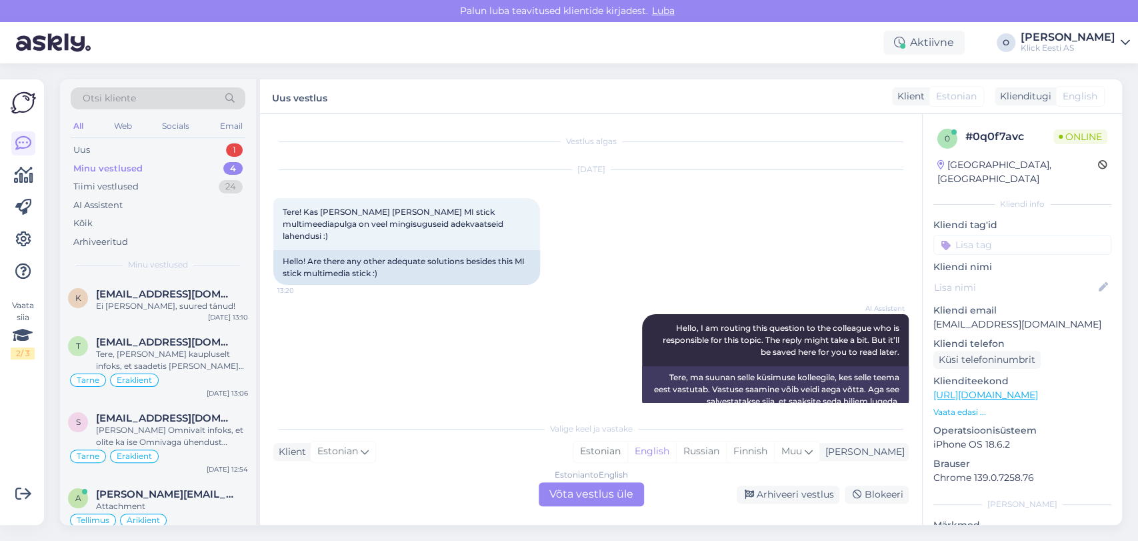
click at [177, 165] on div "Minu vestlused 4" at bounding box center [158, 168] width 175 height 19
click at [145, 148] on div "Uus 1" at bounding box center [158, 150] width 175 height 19
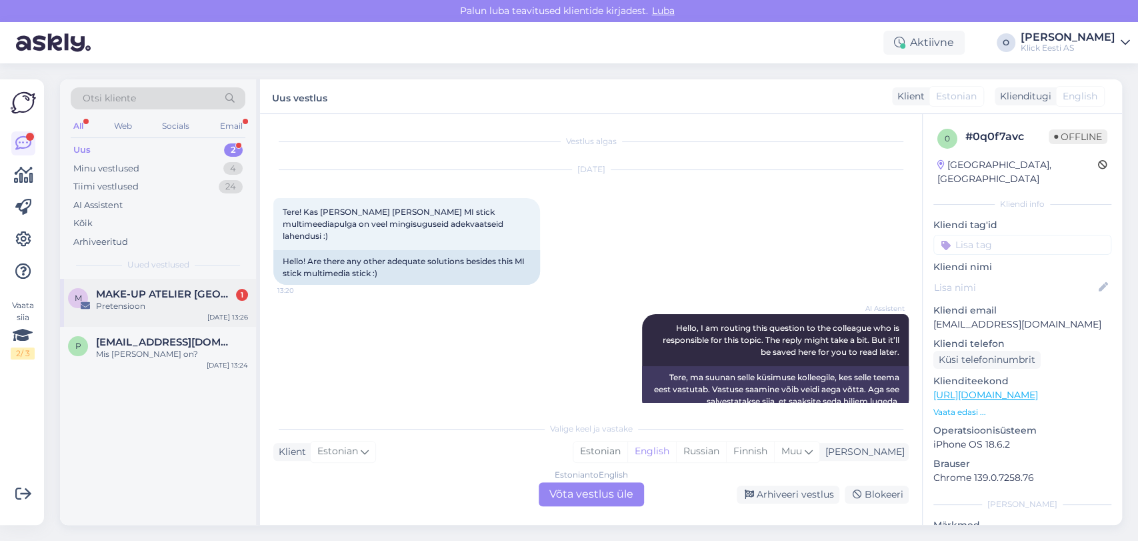
click at [125, 300] on div "Pretensioon" at bounding box center [172, 306] width 152 height 12
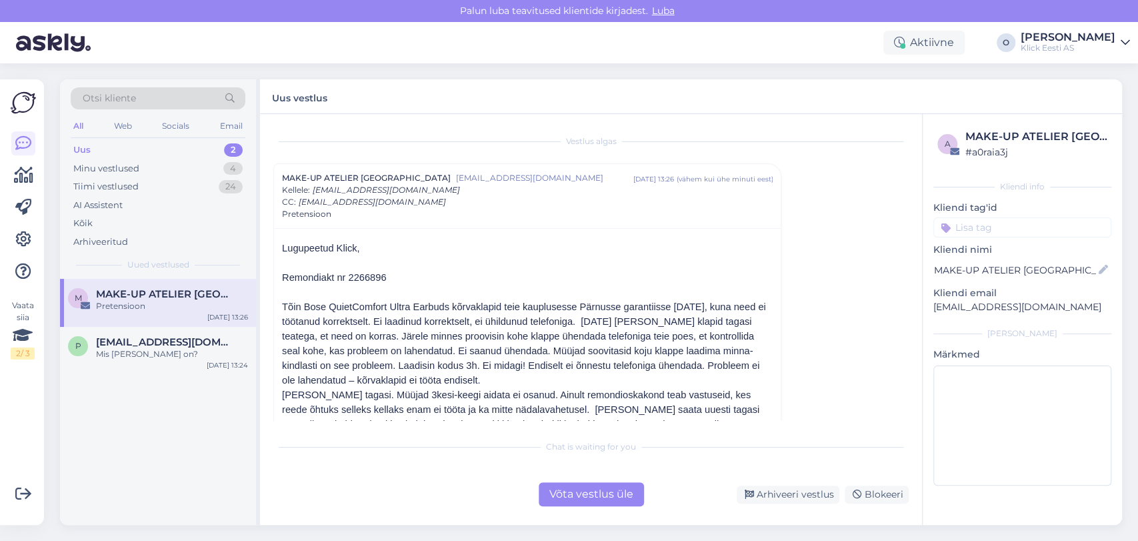
click at [400, 343] on p "Tõin Bose QuietComfort Ultra Earbuds kõrvaklapid teie kauplusesse Pärnusse gara…" at bounding box center [527, 343] width 491 height 88
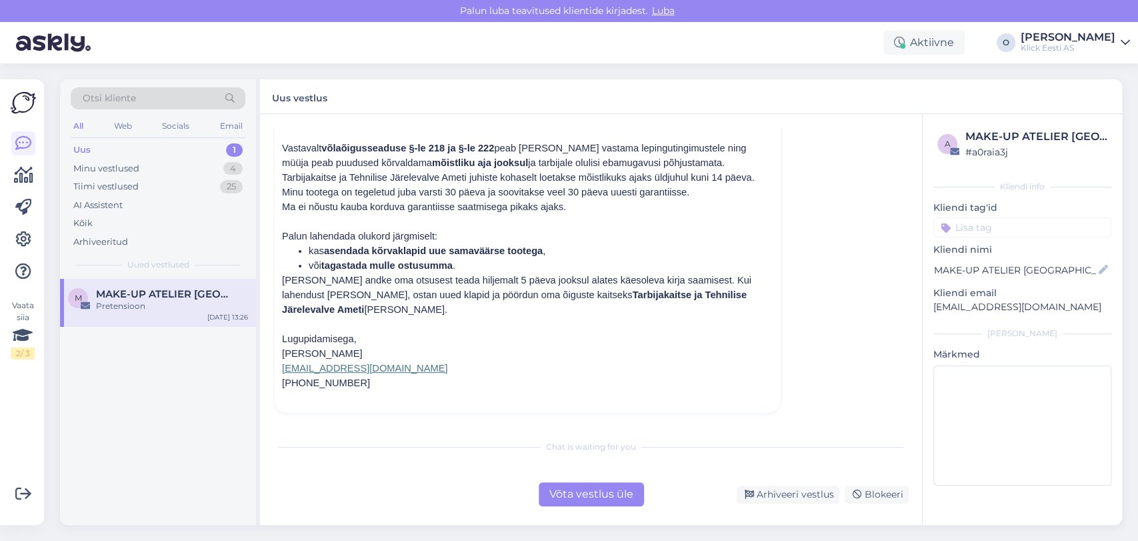
scroll to position [422, 0]
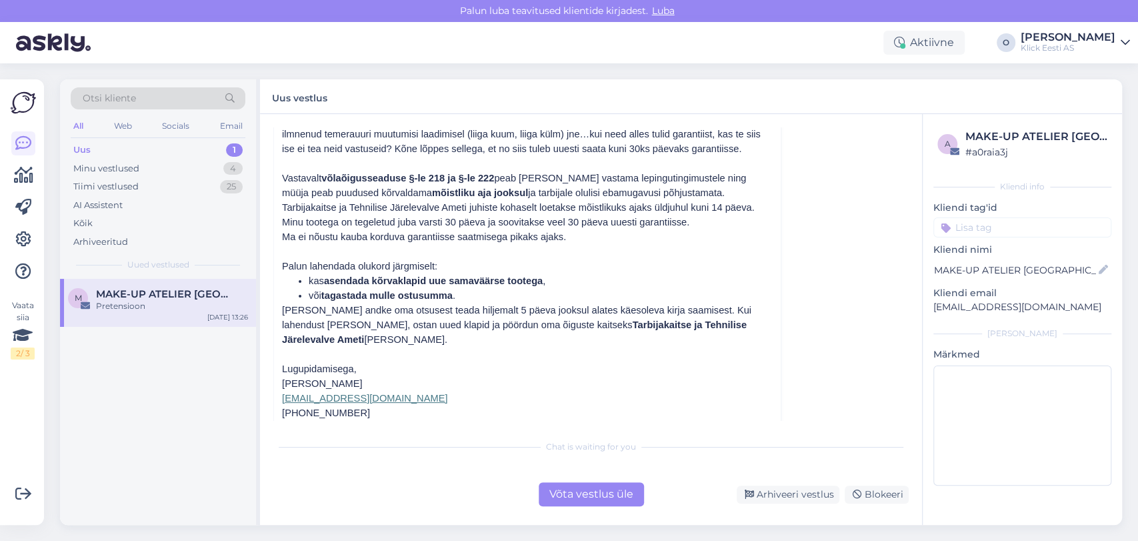
click at [309, 380] on p "Lugupidamisega, [PERSON_NAME] [PERSON_NAME][EMAIL_ADDRESS][DOMAIN_NAME]" at bounding box center [527, 383] width 491 height 44
copy p "[PERSON_NAME]"
click at [151, 175] on div "Minu vestlused 4" at bounding box center [158, 168] width 175 height 19
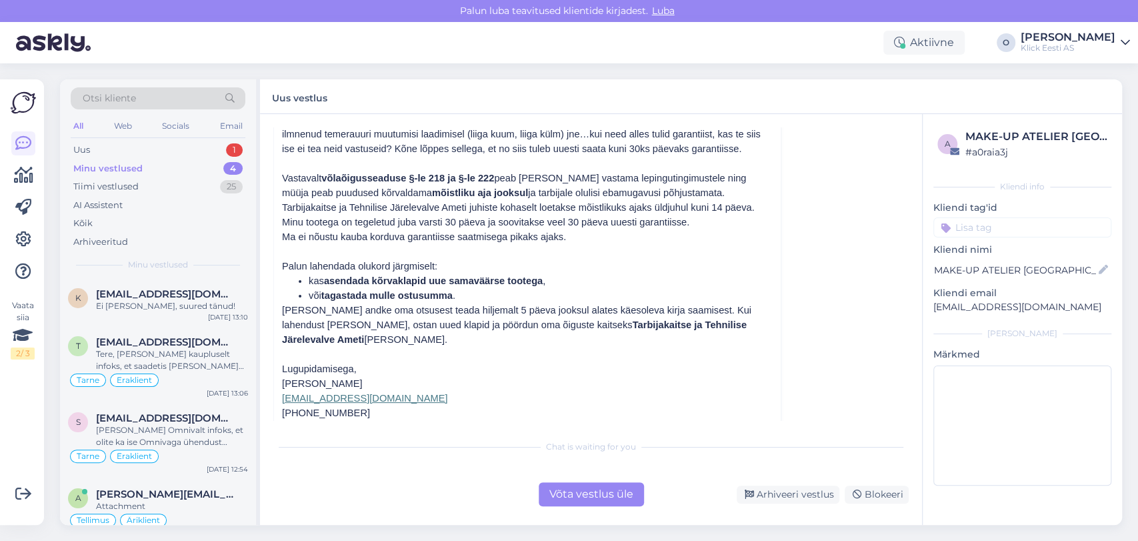
click at [151, 175] on div "Minu vestlused 4" at bounding box center [158, 168] width 175 height 19
drag, startPoint x: 151, startPoint y: 175, endPoint x: 147, endPoint y: 135, distance: 39.5
click at [147, 135] on div "Otsi kliente All Web Socials Email Uus 1 Minu vestlused 4 Tiimi vestlused 25 AI…" at bounding box center [158, 178] width 196 height 199
drag, startPoint x: 147, startPoint y: 135, endPoint x: 144, endPoint y: 152, distance: 17.0
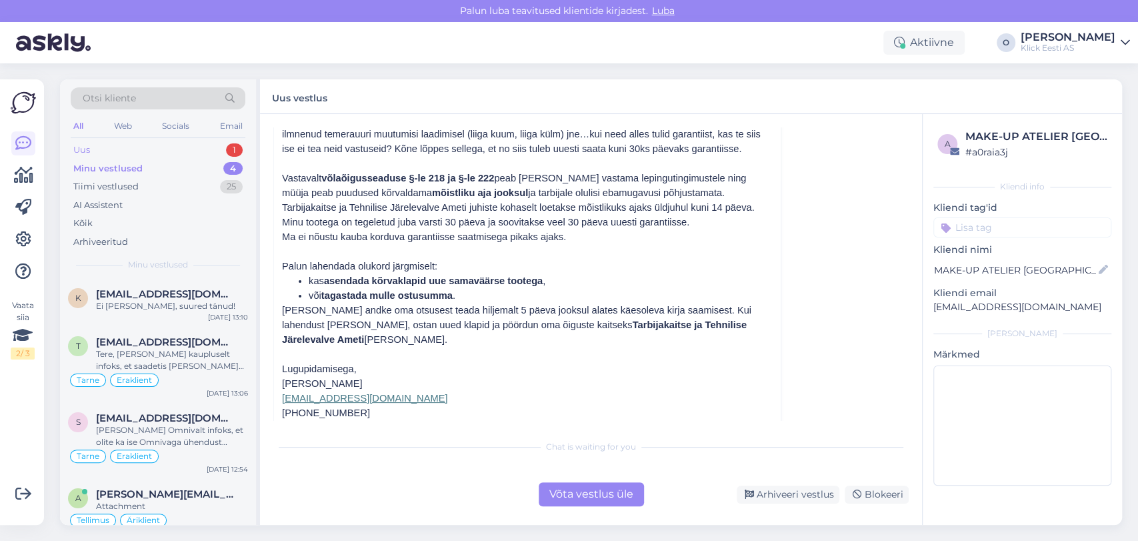
click at [144, 152] on div "Otsi kliente All Web Socials Email Uus 1 Minu vestlused 4 Tiimi vestlused 25 AI…" at bounding box center [158, 178] width 196 height 199
click at [144, 152] on div "Uus 1" at bounding box center [158, 150] width 175 height 19
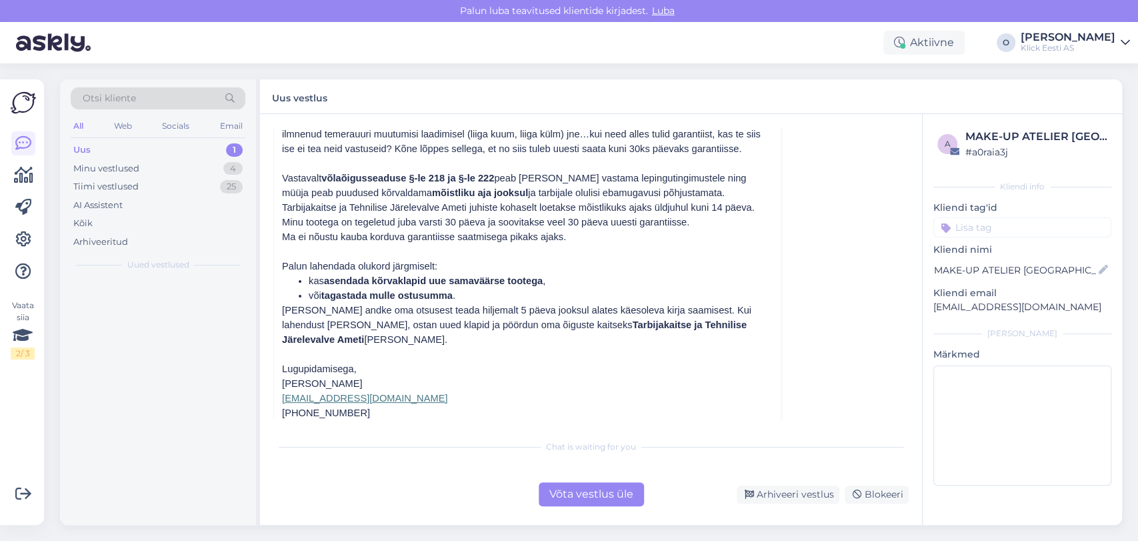
click at [144, 152] on div "Uus 1" at bounding box center [158, 150] width 175 height 19
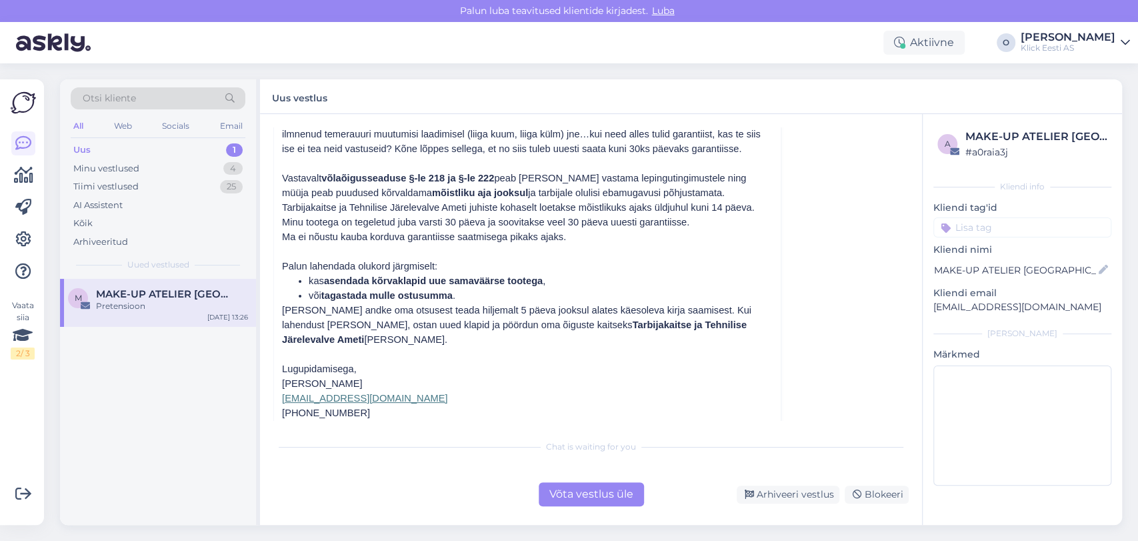
click at [144, 152] on div "Uus 1" at bounding box center [158, 150] width 175 height 19
click at [215, 167] on div "Minu vestlused 4" at bounding box center [158, 168] width 175 height 19
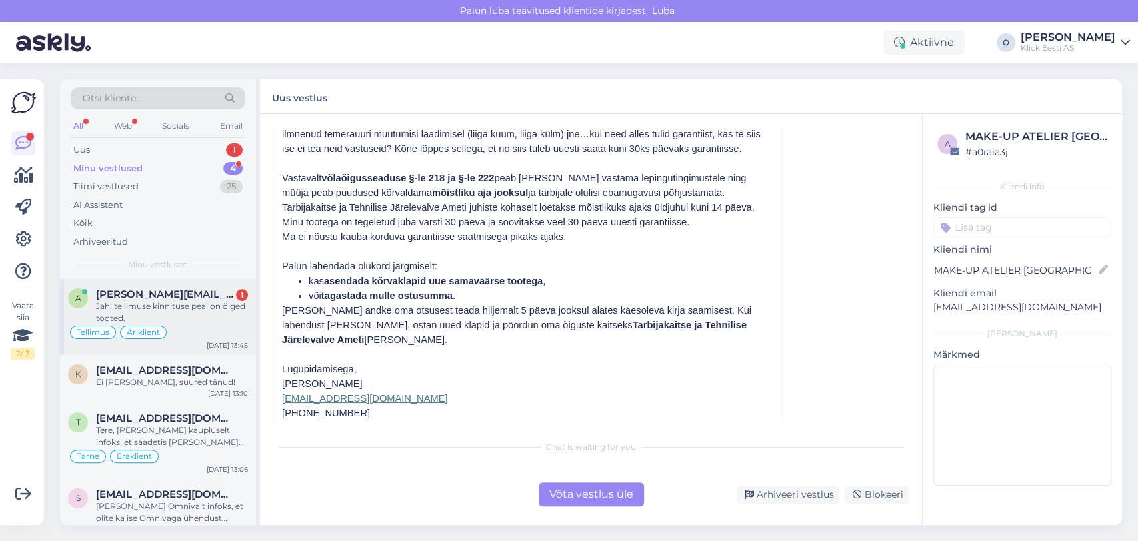
click at [191, 296] on div "[PERSON_NAME][EMAIL_ADDRESS][DOMAIN_NAME] 1" at bounding box center [172, 294] width 152 height 12
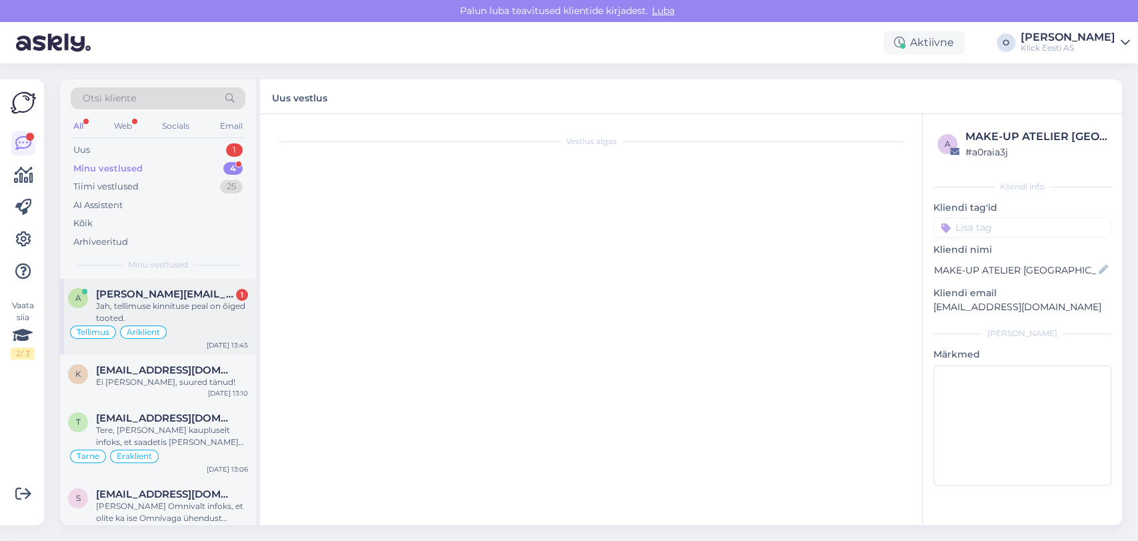
scroll to position [679, 0]
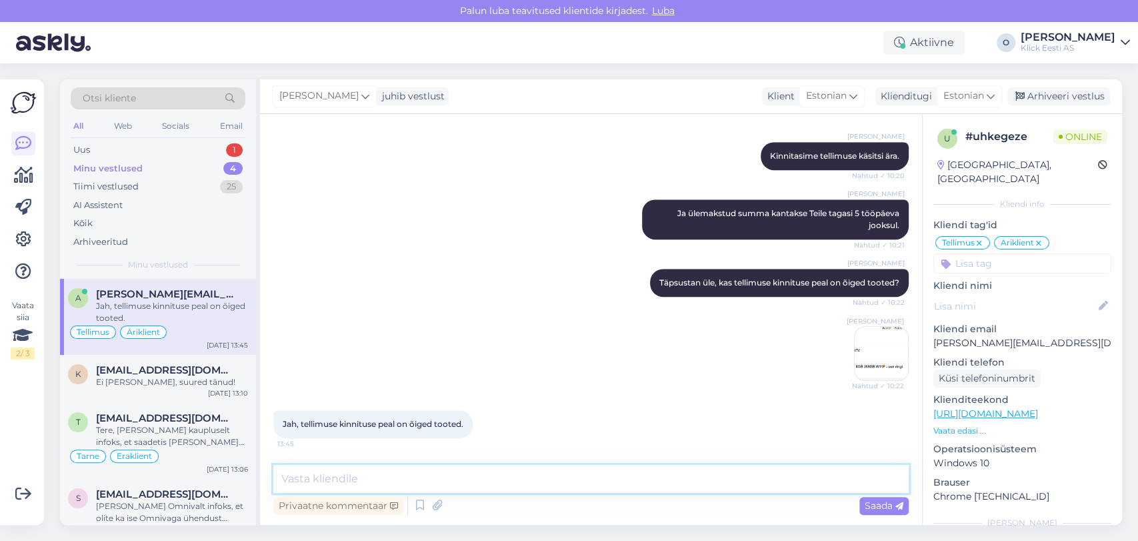
click at [343, 489] on textarea at bounding box center [590, 479] width 635 height 28
type textarea "Tänud!"
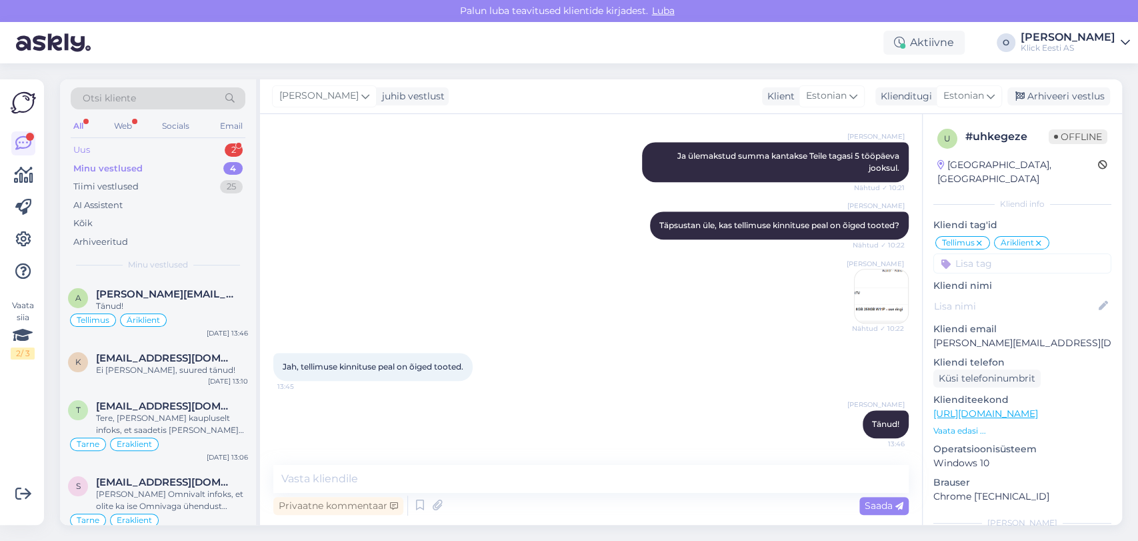
click at [165, 142] on div "Uus 2" at bounding box center [158, 150] width 175 height 19
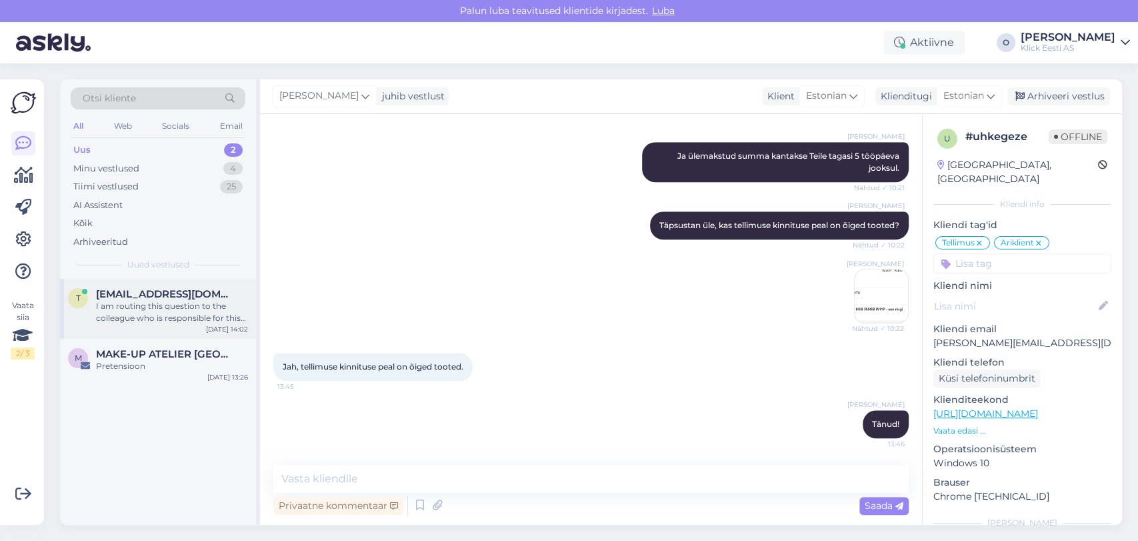
click at [137, 279] on div "t [EMAIL_ADDRESS][DOMAIN_NAME] I am routing this question to the colleague who …" at bounding box center [158, 309] width 196 height 60
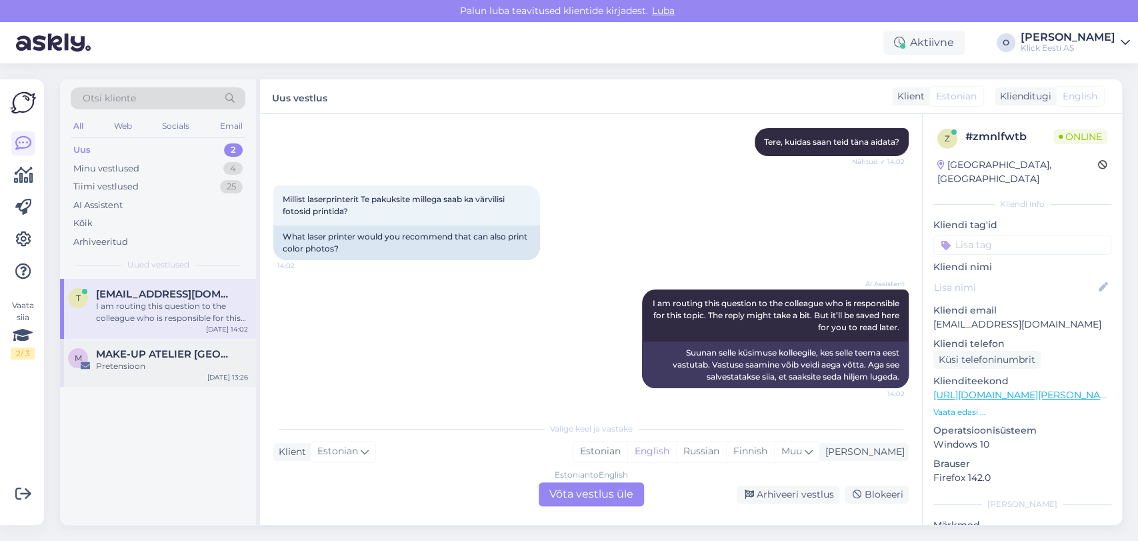
click at [131, 363] on div "Pretensioon" at bounding box center [172, 366] width 152 height 12
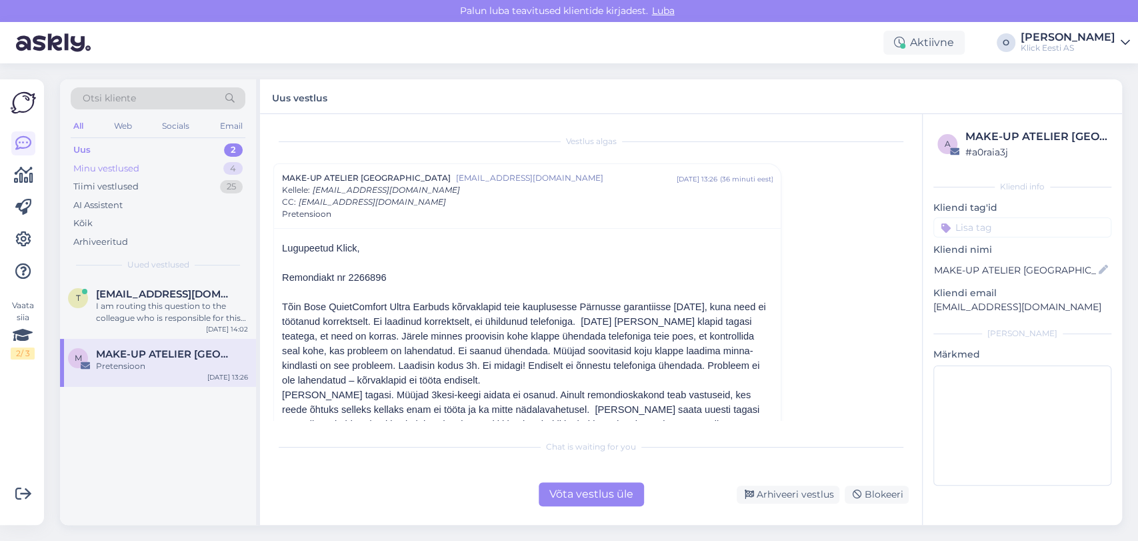
click at [129, 163] on div "Minu vestlused" at bounding box center [106, 168] width 66 height 13
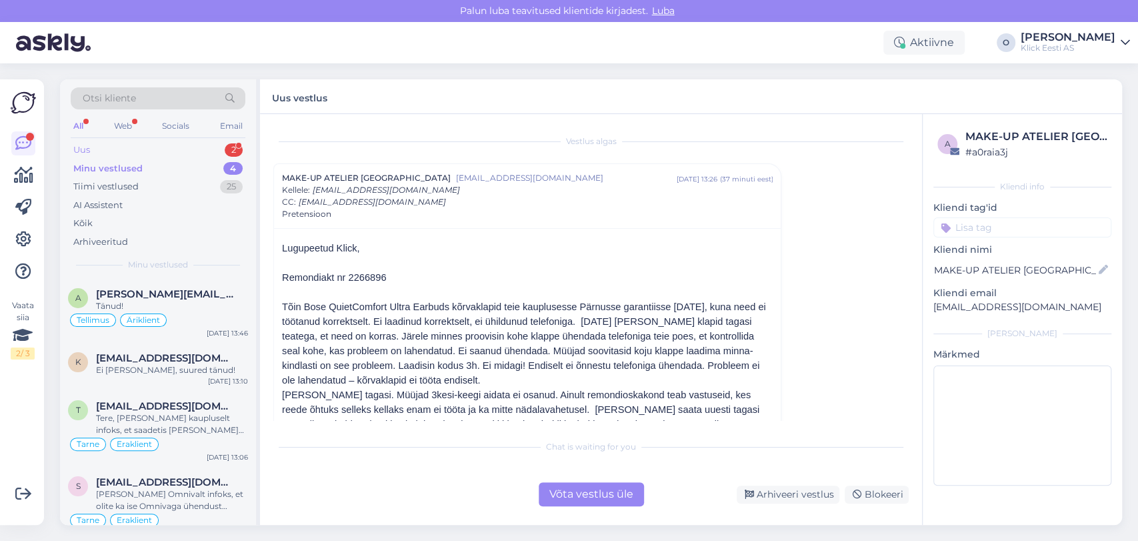
click at [179, 149] on div "Uus 2" at bounding box center [158, 150] width 175 height 19
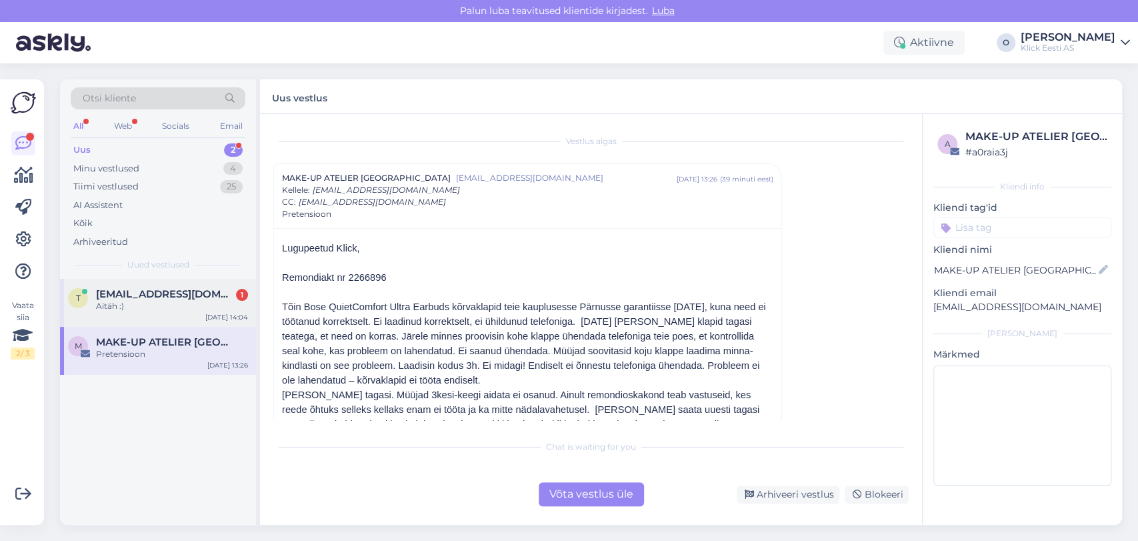
click at [167, 301] on div "Aitäh :)" at bounding box center [172, 306] width 152 height 12
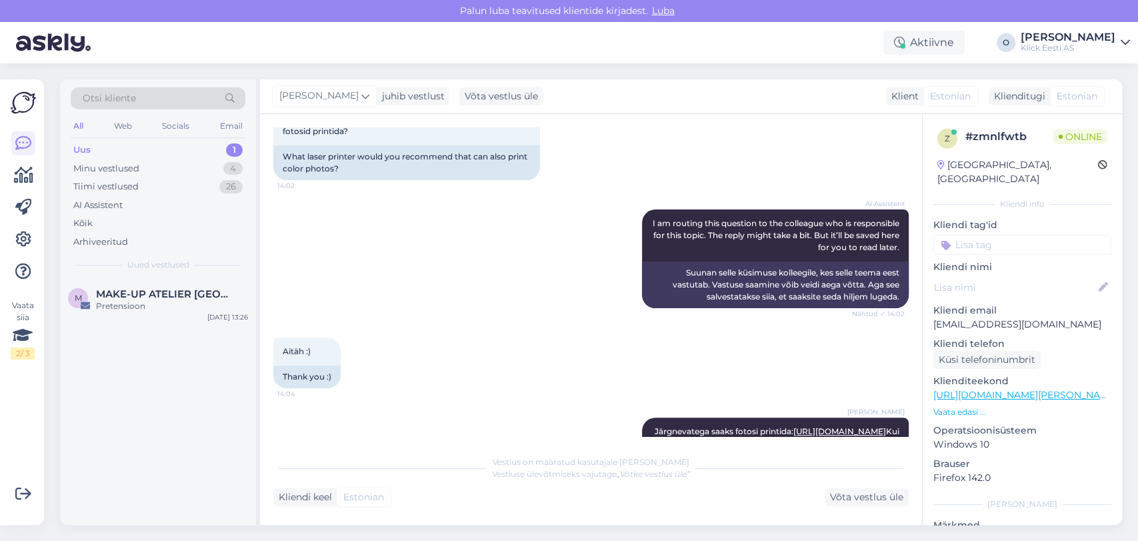
scroll to position [337, 0]
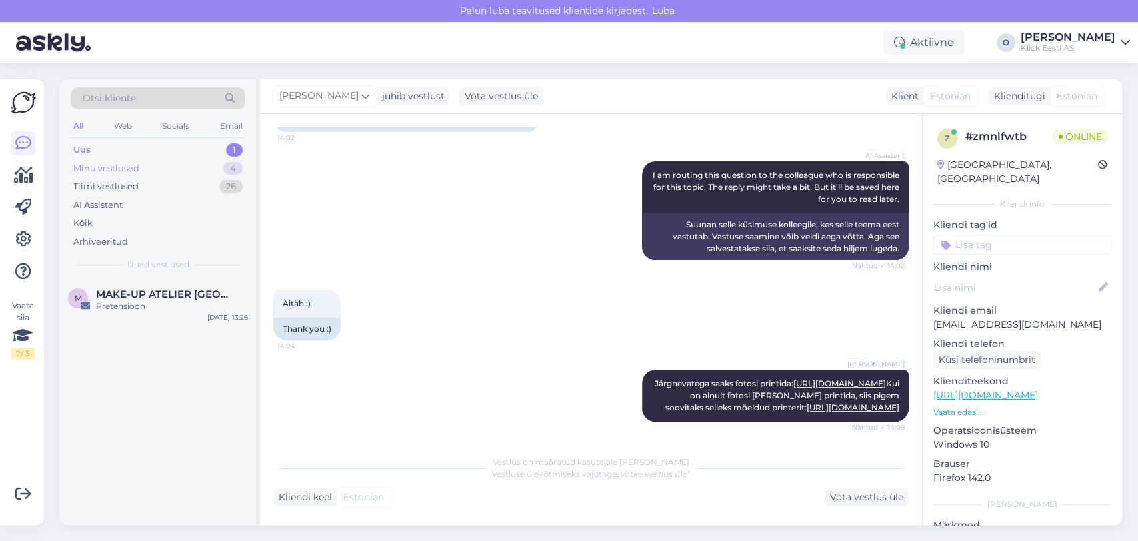
click at [149, 168] on div "Minu vestlused 4" at bounding box center [158, 168] width 175 height 19
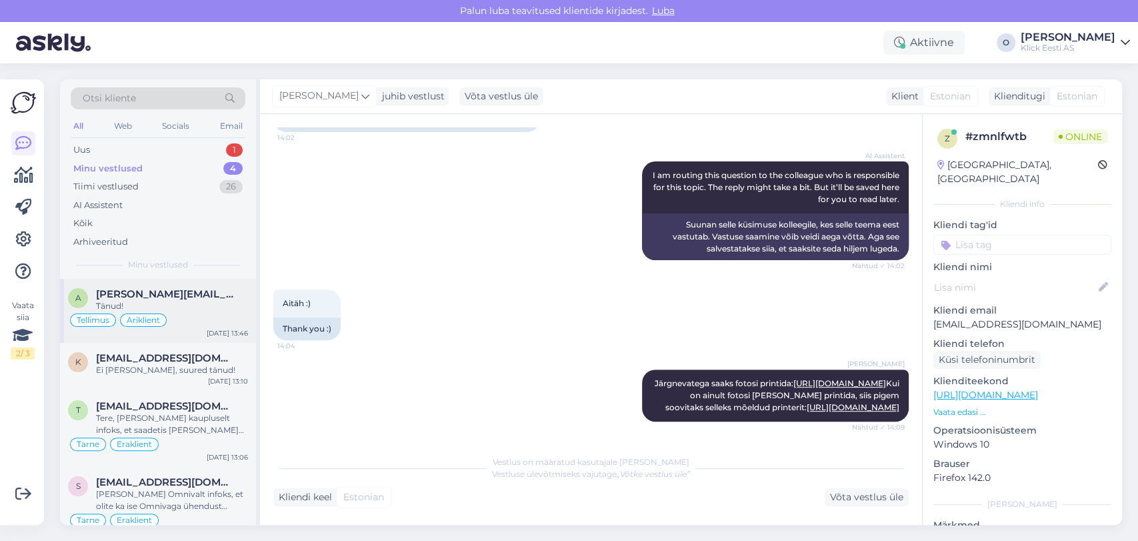
click at [135, 289] on span "[PERSON_NAME][EMAIL_ADDRESS][DOMAIN_NAME]" at bounding box center [165, 294] width 139 height 12
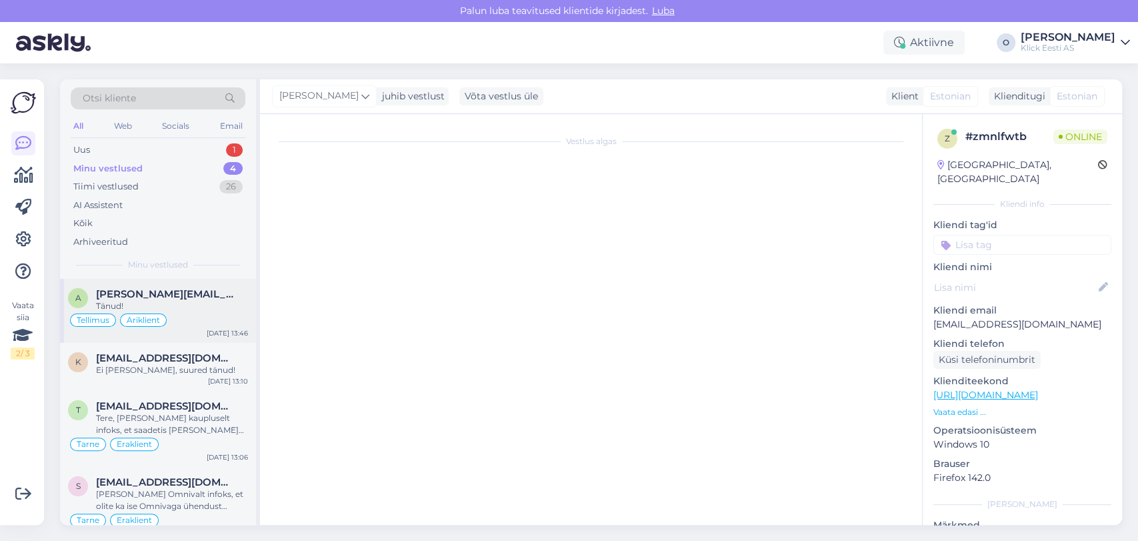
scroll to position [736, 0]
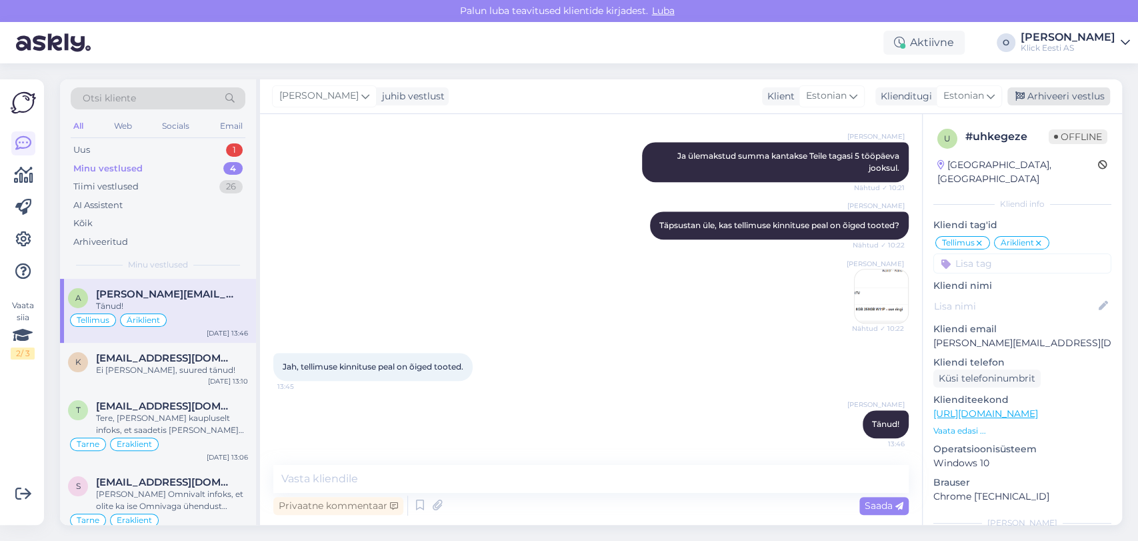
click at [1041, 92] on div "Arhiveeri vestlus" at bounding box center [1059, 96] width 103 height 18
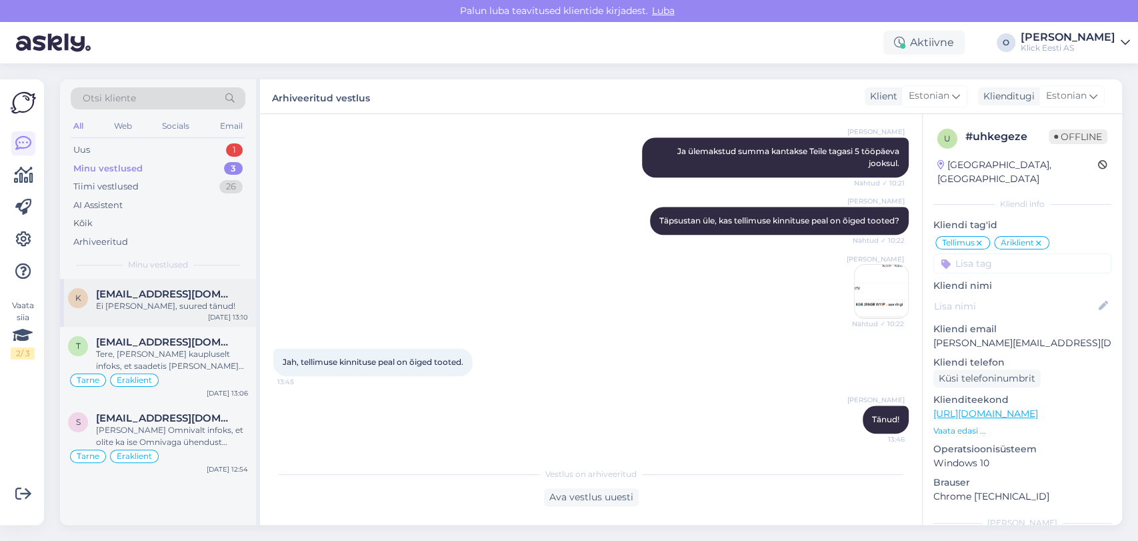
click at [176, 303] on div "Ei [PERSON_NAME], suured tänud!" at bounding box center [172, 306] width 152 height 12
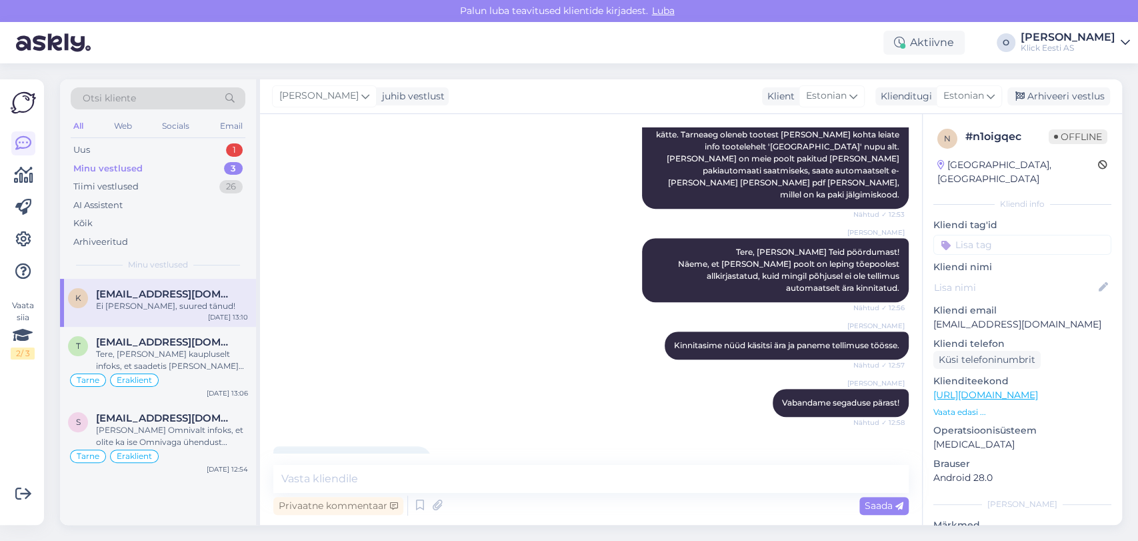
click at [992, 317] on p "[EMAIL_ADDRESS][DOMAIN_NAME]" at bounding box center [1023, 324] width 178 height 14
copy p "[EMAIL_ADDRESS][DOMAIN_NAME]"
click at [1036, 97] on div "Arhiveeri vestlus" at bounding box center [1059, 96] width 103 height 18
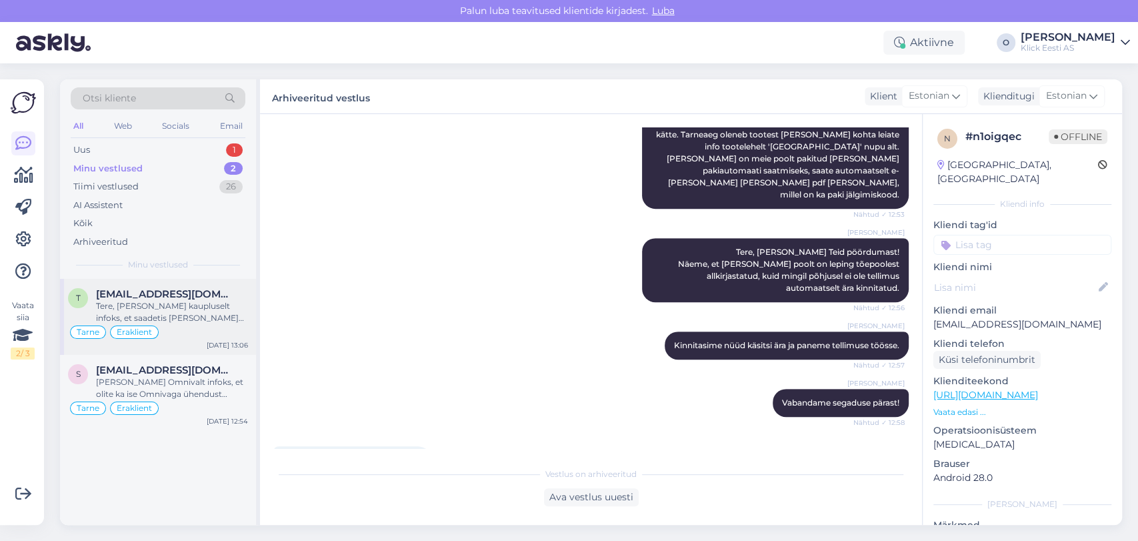
click at [204, 295] on span "[EMAIL_ADDRESS][DOMAIN_NAME]" at bounding box center [165, 294] width 139 height 12
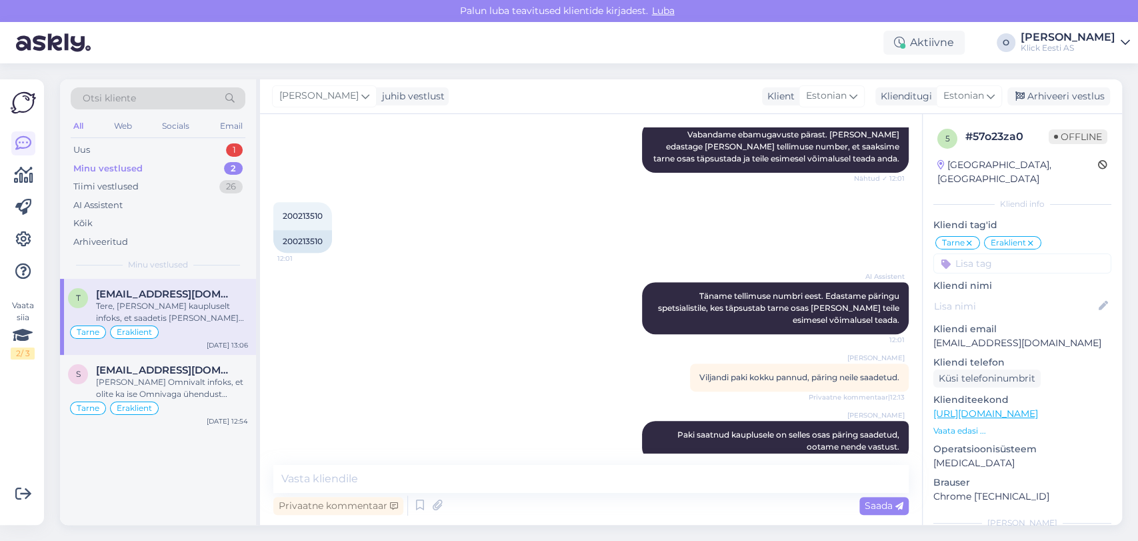
scroll to position [555, 0]
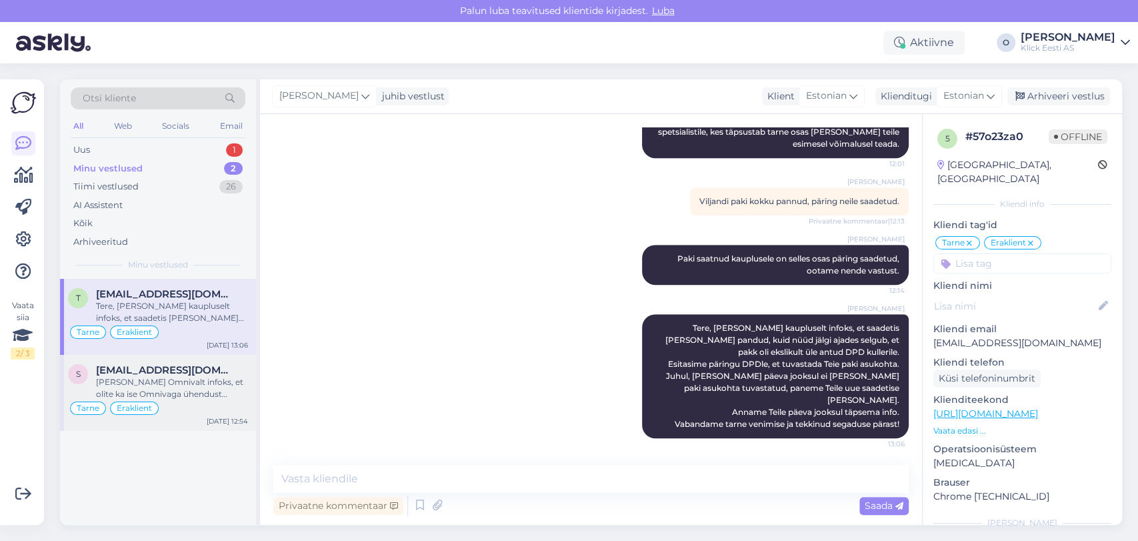
click at [178, 365] on span "[EMAIL_ADDRESS][DOMAIN_NAME]" at bounding box center [165, 370] width 139 height 12
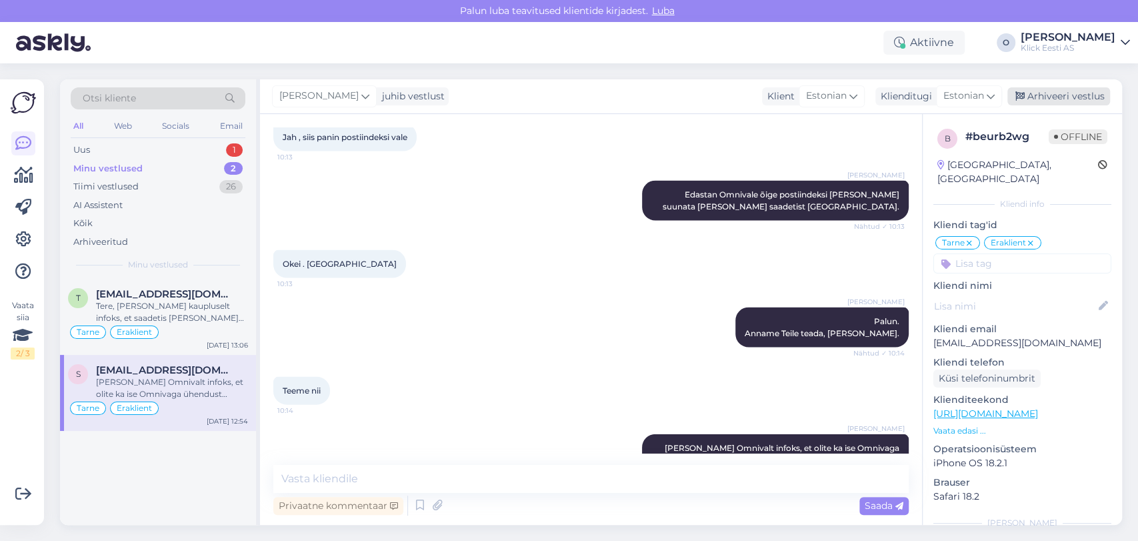
click at [1072, 89] on div "Arhiveeri vestlus" at bounding box center [1059, 96] width 103 height 18
